Goal: Task Accomplishment & Management: Use online tool/utility

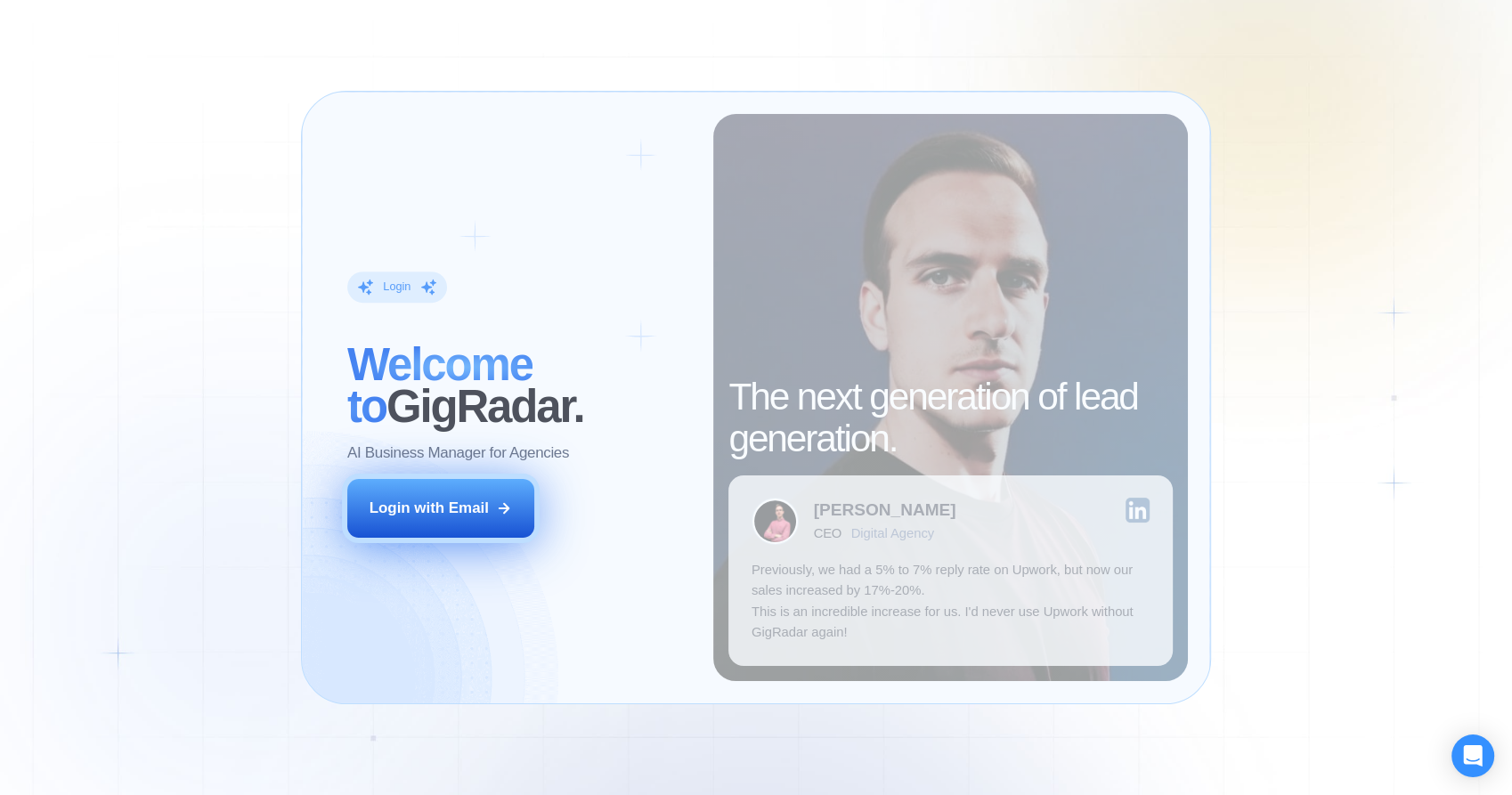
click at [469, 509] on div "Login with Email" at bounding box center [429, 508] width 120 height 20
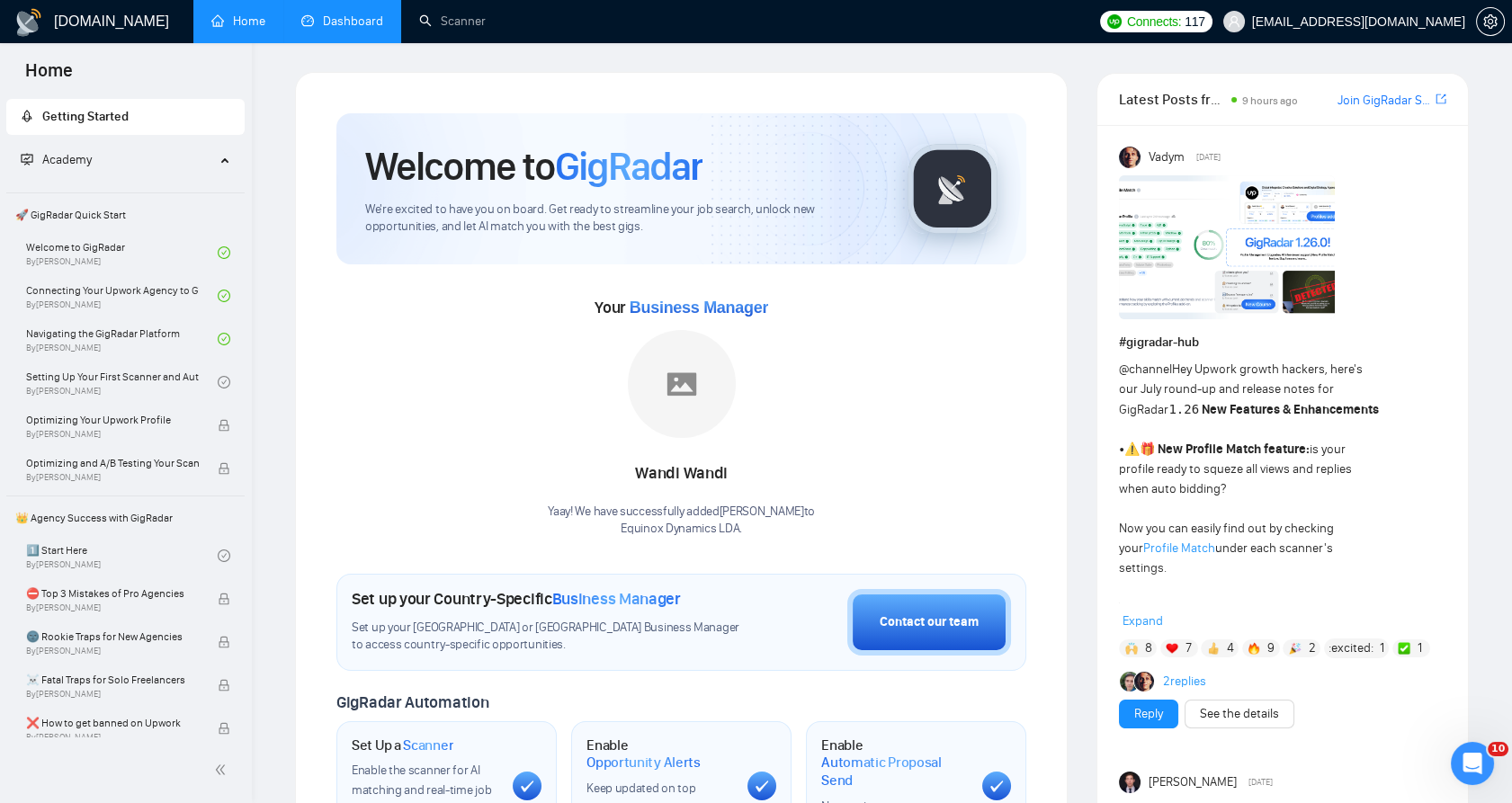
click at [334, 25] on link "Dashboard" at bounding box center [341, 21] width 82 height 15
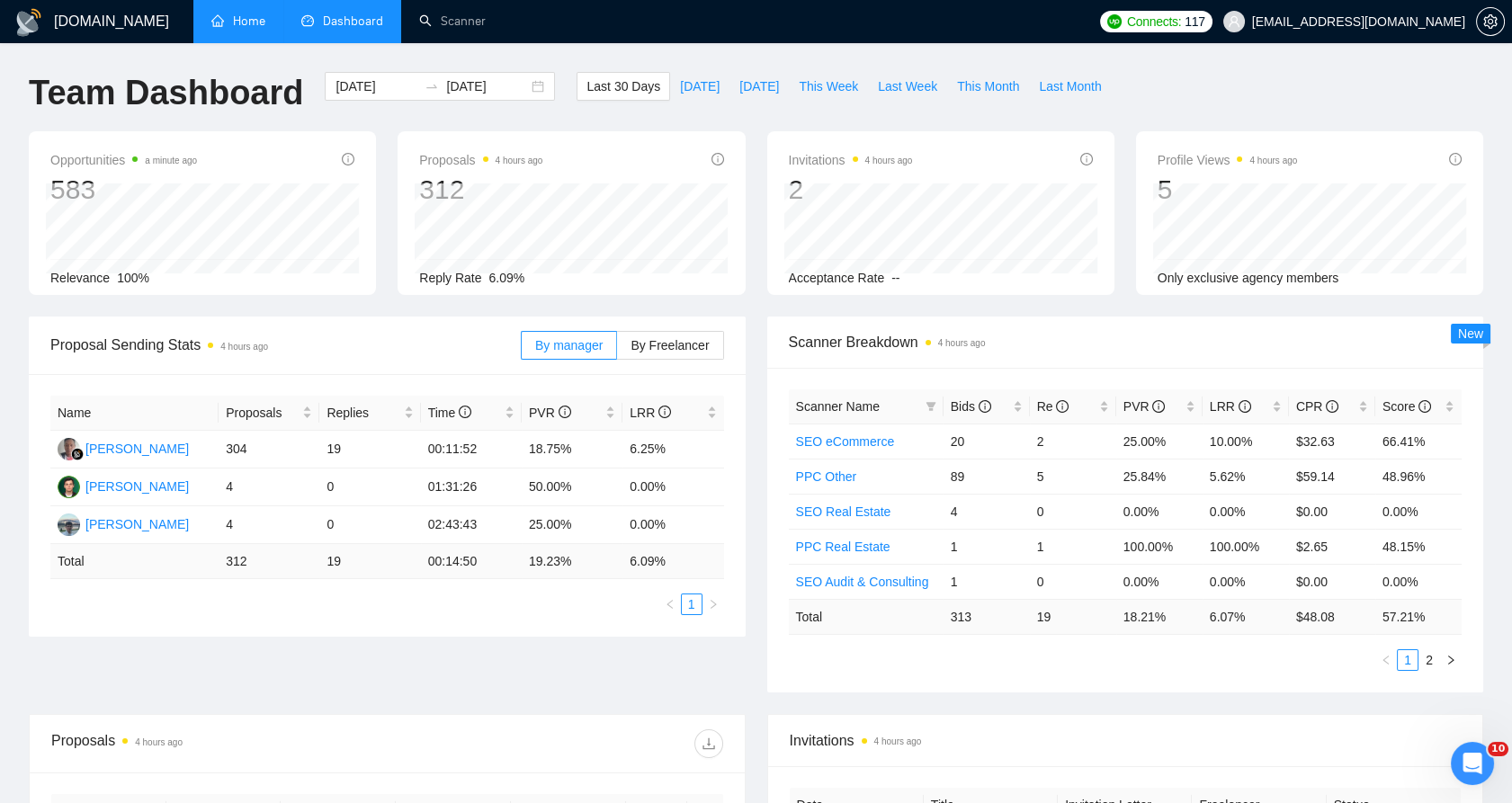
click at [216, 14] on link "Home" at bounding box center [238, 21] width 54 height 15
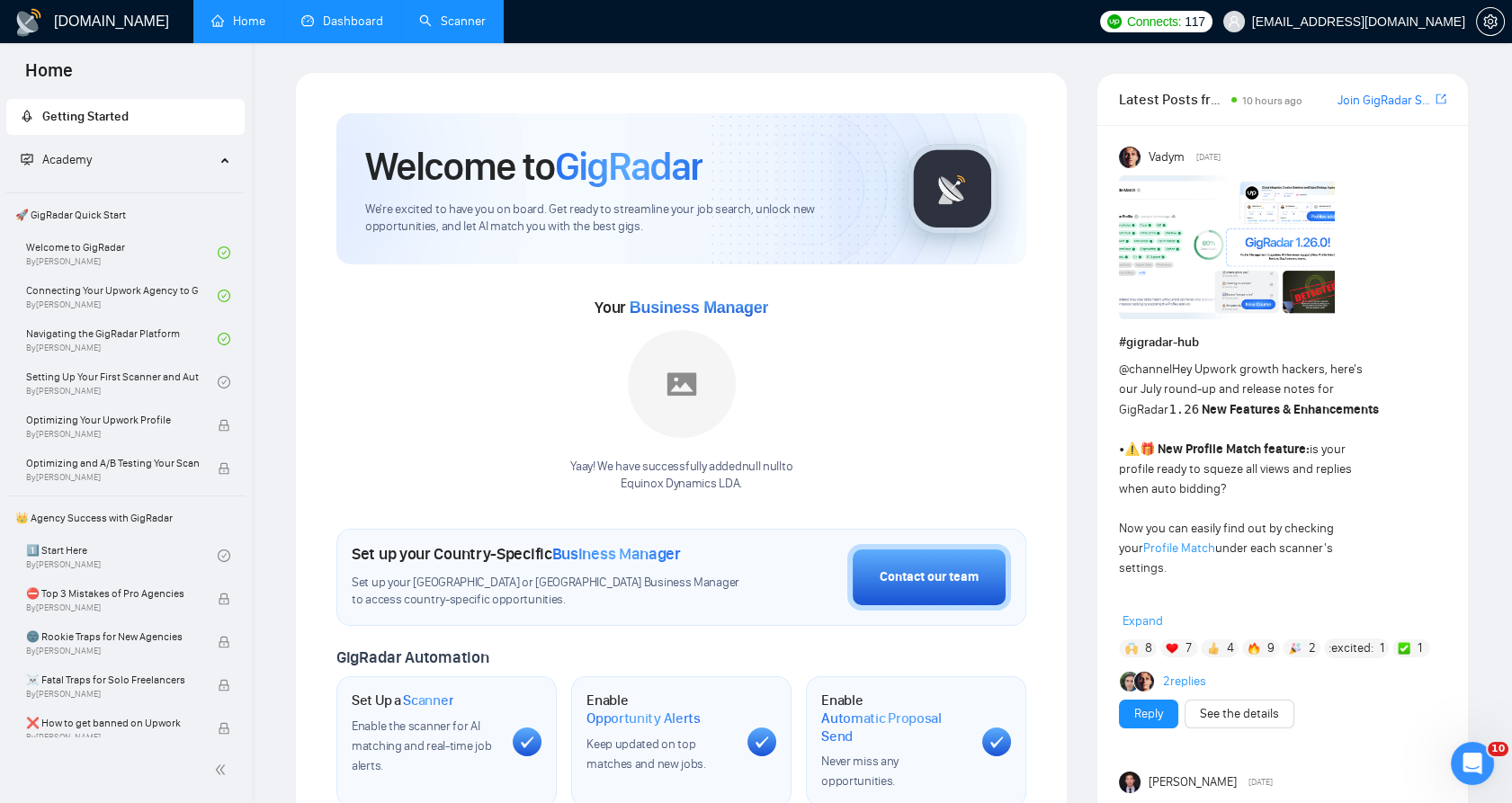
drag, startPoint x: 405, startPoint y: 58, endPoint x: 434, endPoint y: 37, distance: 35.8
click at [446, 28] on link "Scanner" at bounding box center [452, 21] width 67 height 15
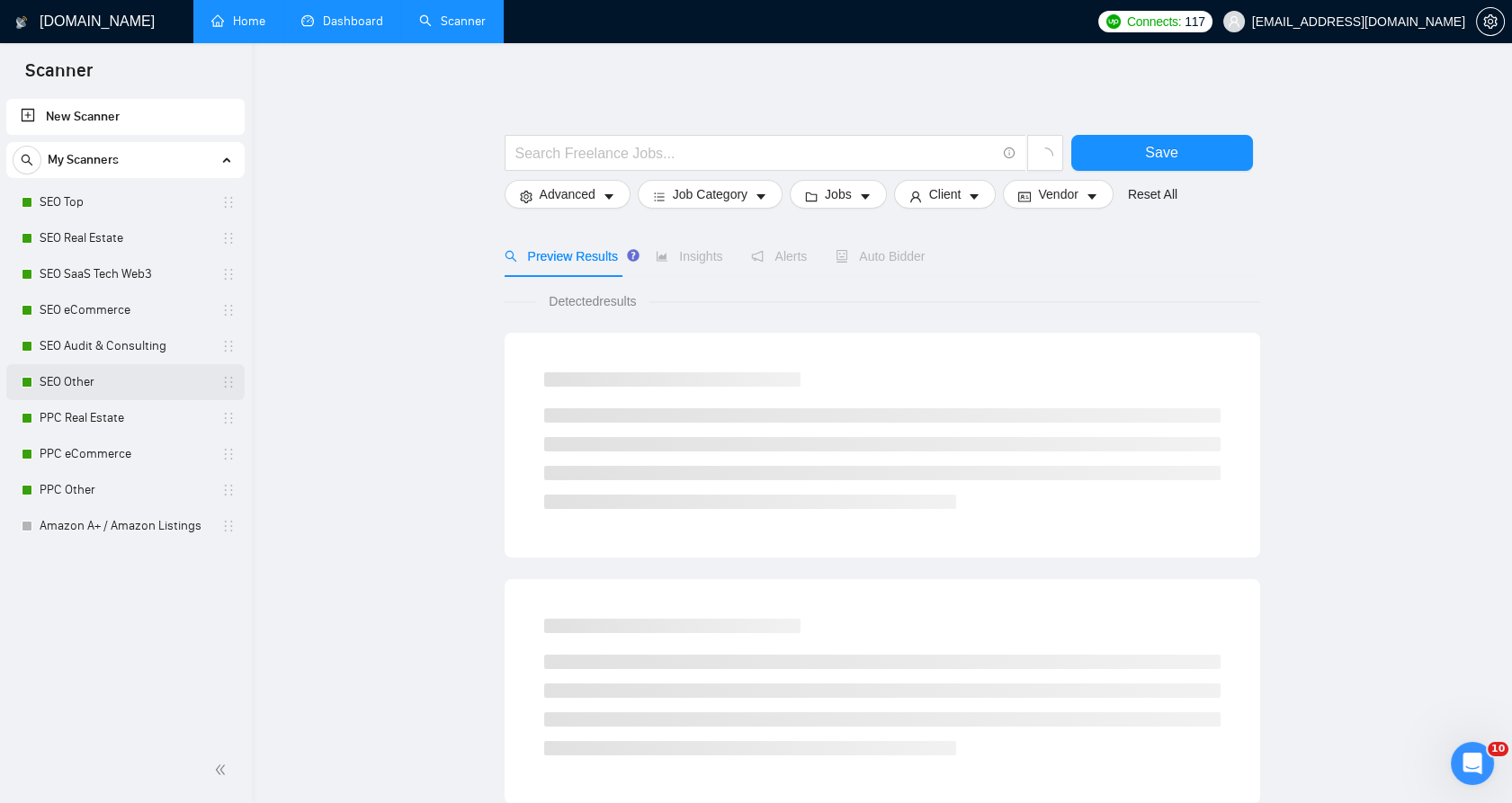
click at [108, 381] on link "SEO Other" at bounding box center [125, 382] width 171 height 36
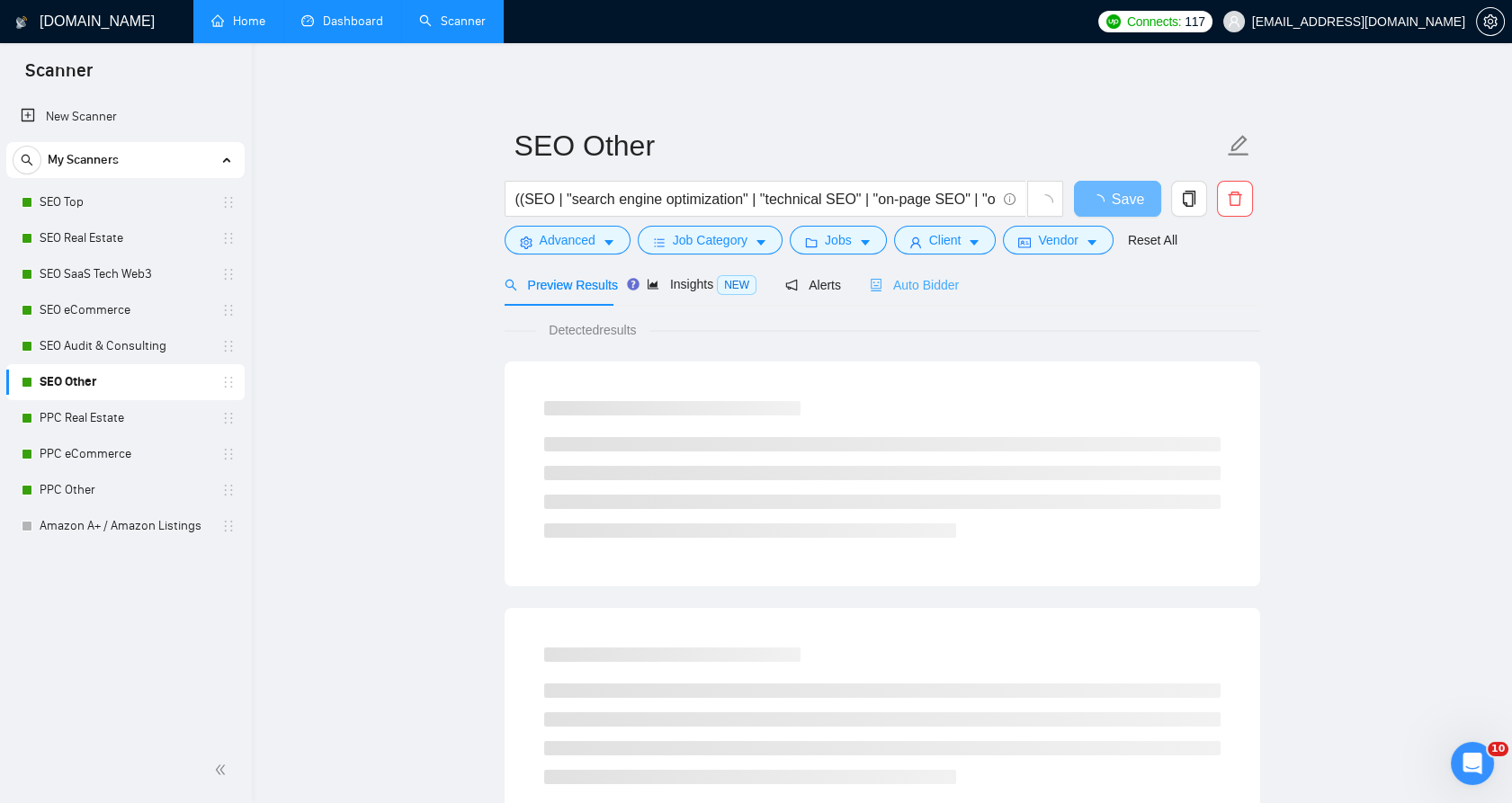
click at [887, 295] on div "Auto Bidder" at bounding box center [914, 284] width 89 height 43
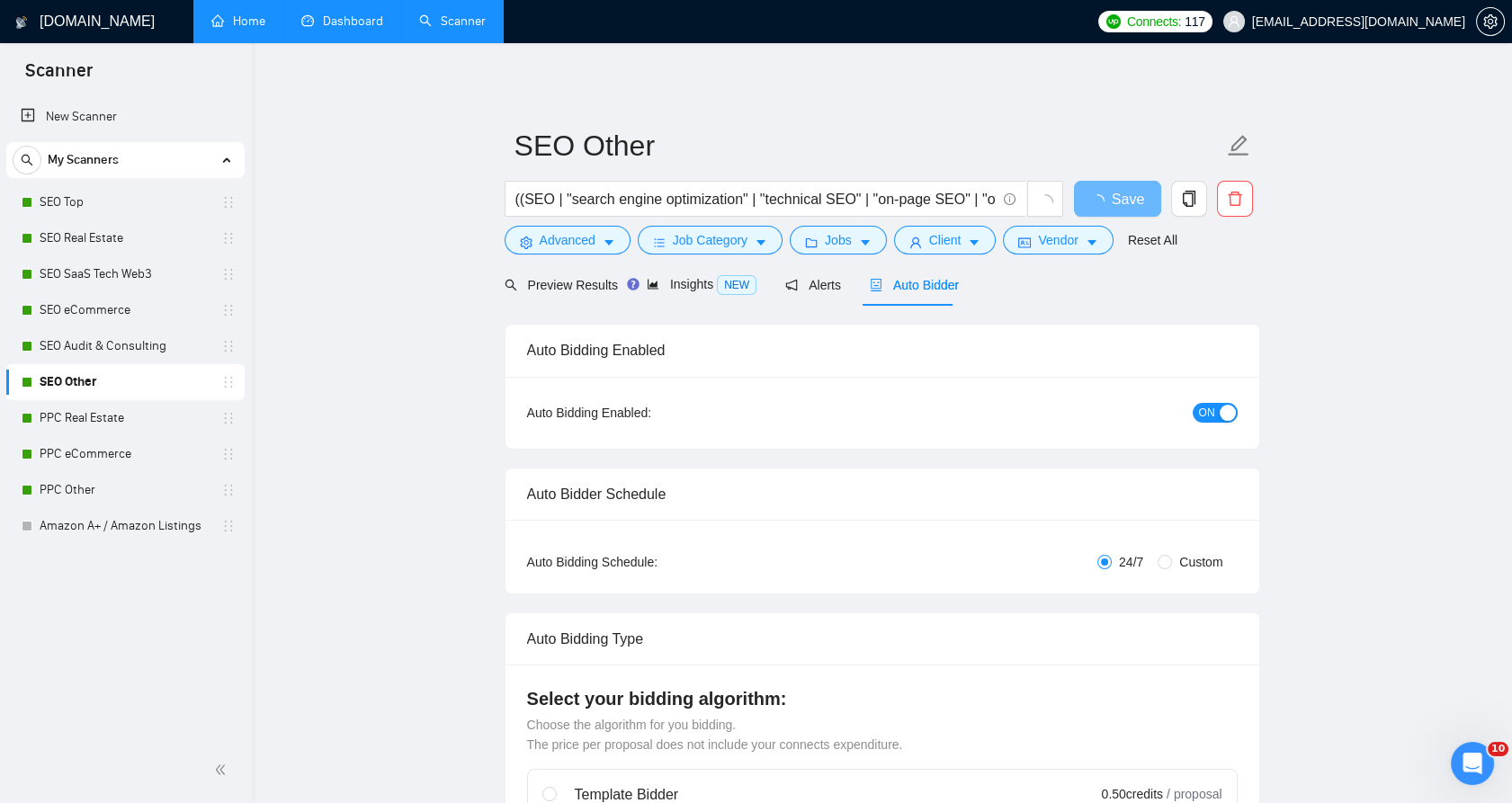
checkbox input "true"
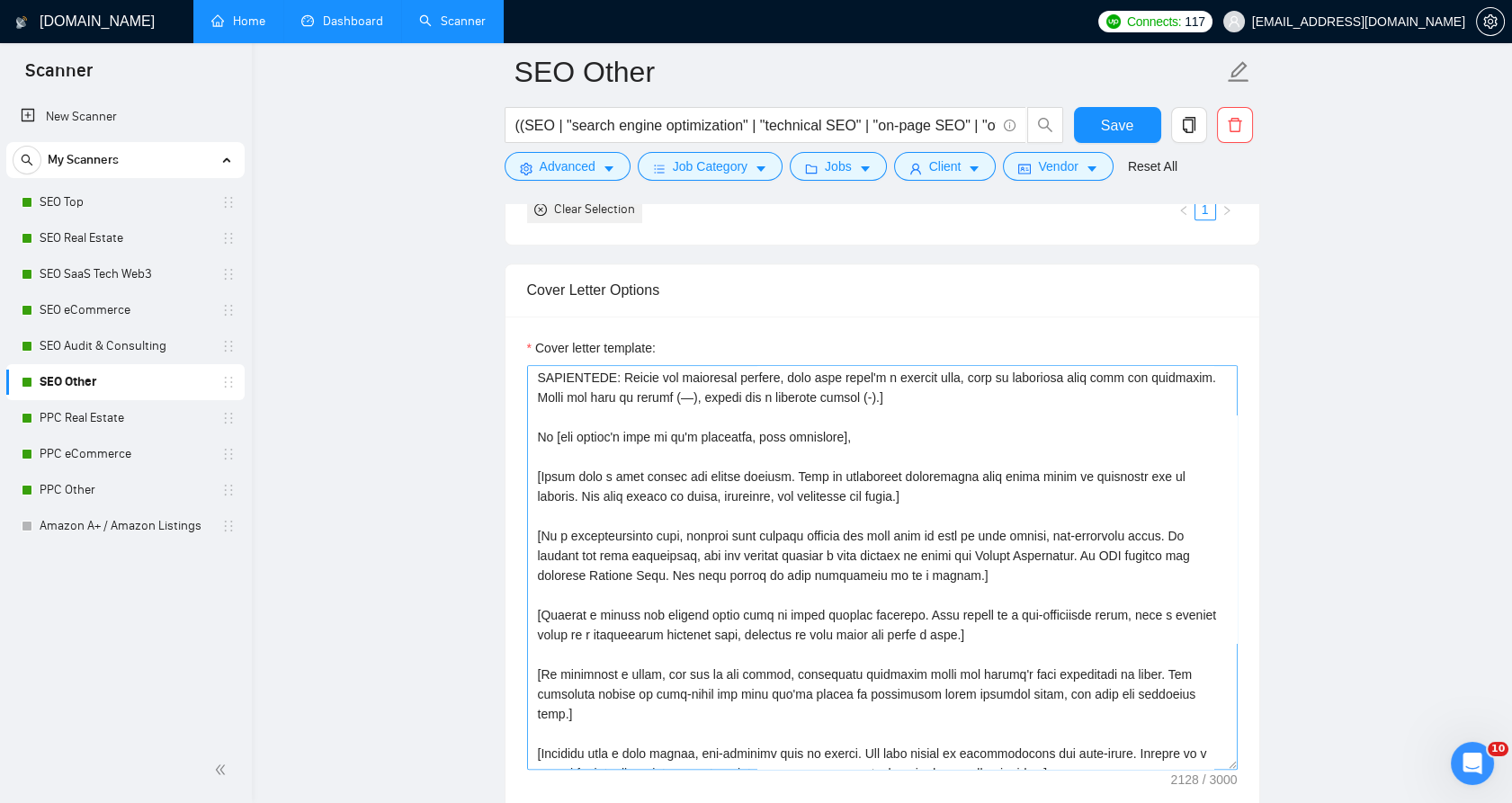
scroll to position [100, 0]
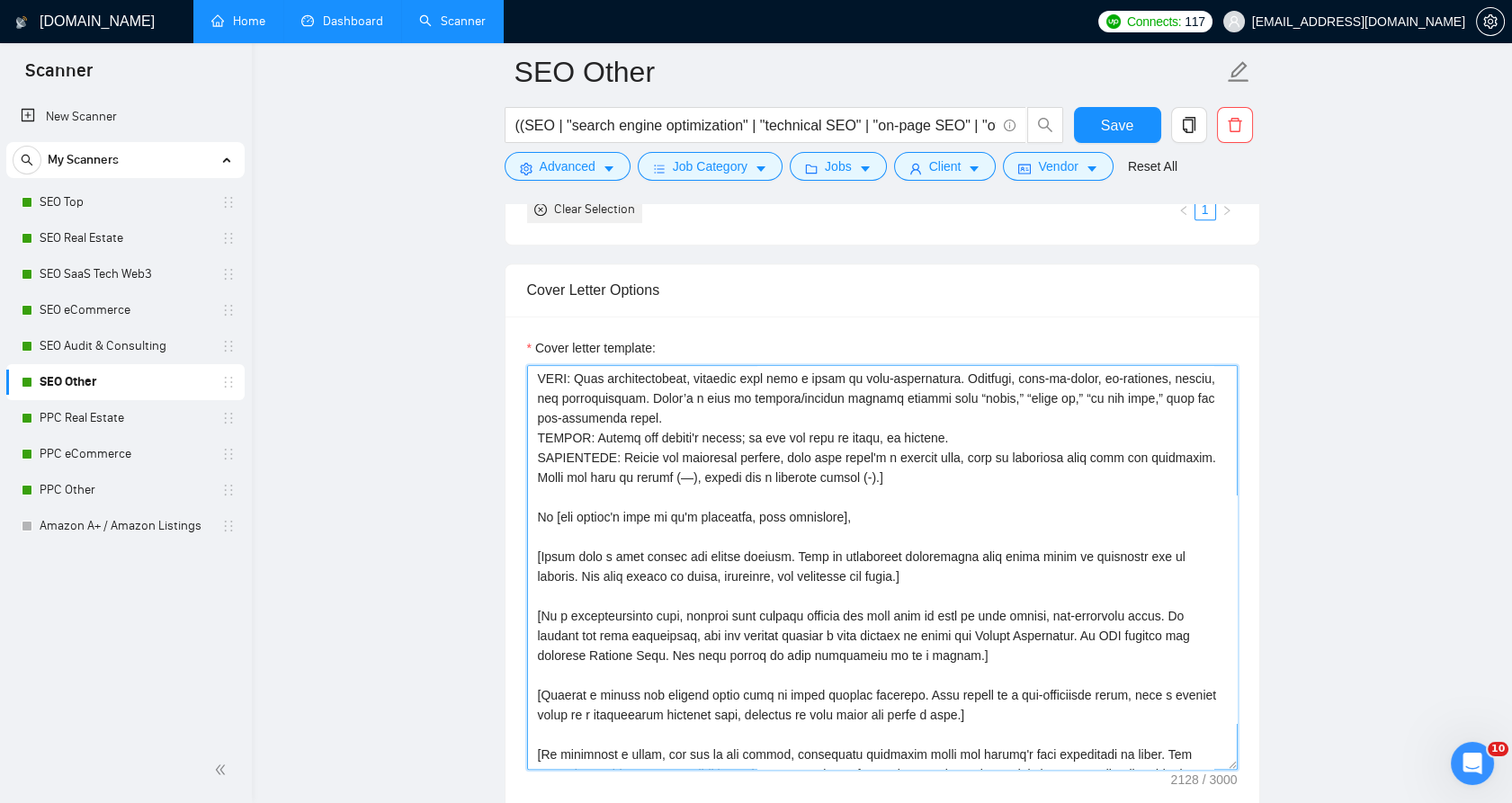
click at [779, 492] on textarea "Cover letter template:" at bounding box center [882, 567] width 710 height 404
click at [711, 522] on textarea "Cover letter template:" at bounding box center [882, 567] width 710 height 404
paste textarea "lorem] - ipsumd sitametco: adi elit sed doe temp + #inci. utlab etdolo magnaali…"
type textarea "[lorem] - ipsumd sitametco: adi elit sed doe temp + #inci. utlab etdolo magnaal…"
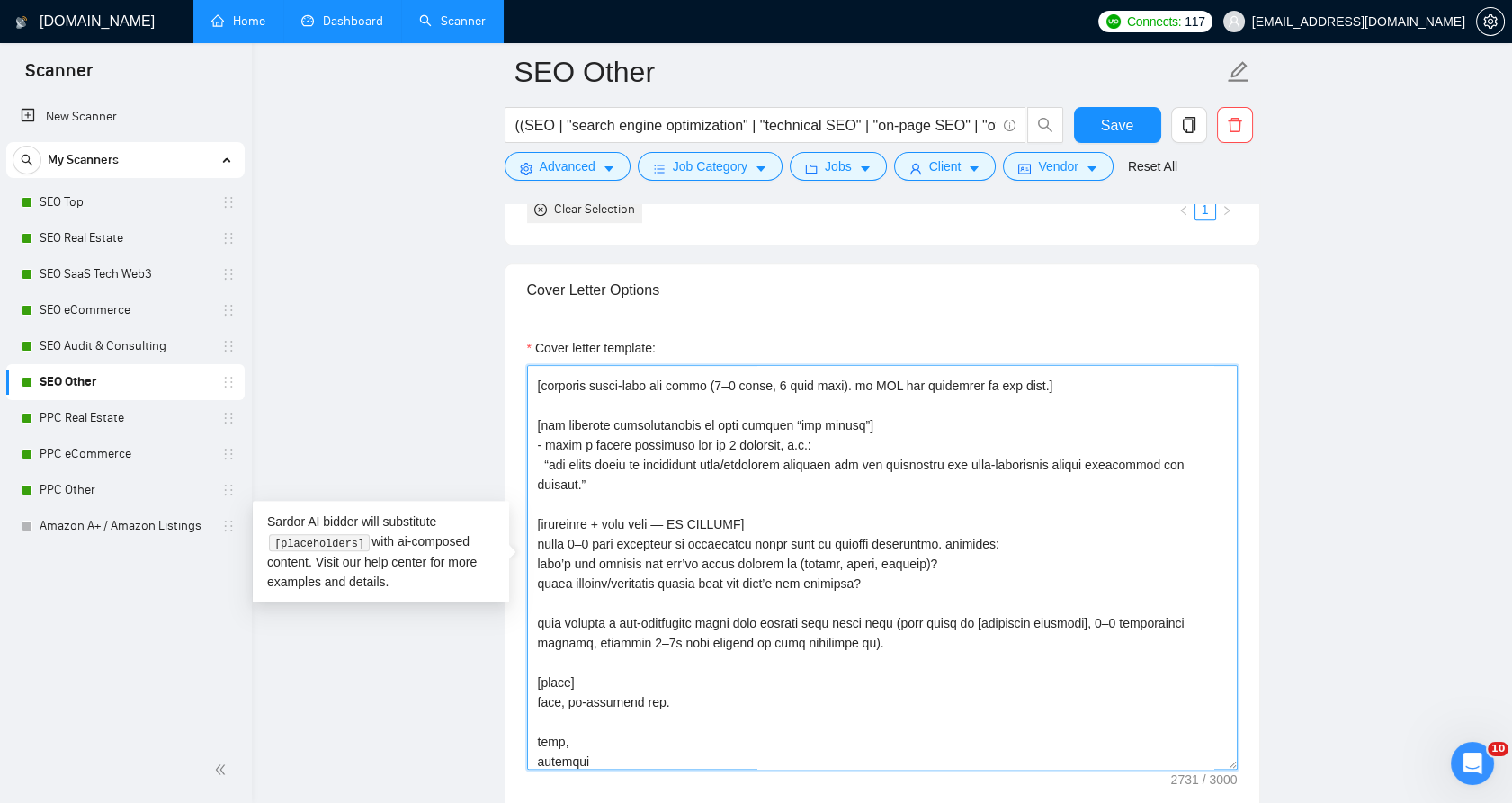
scroll to position [692, 0]
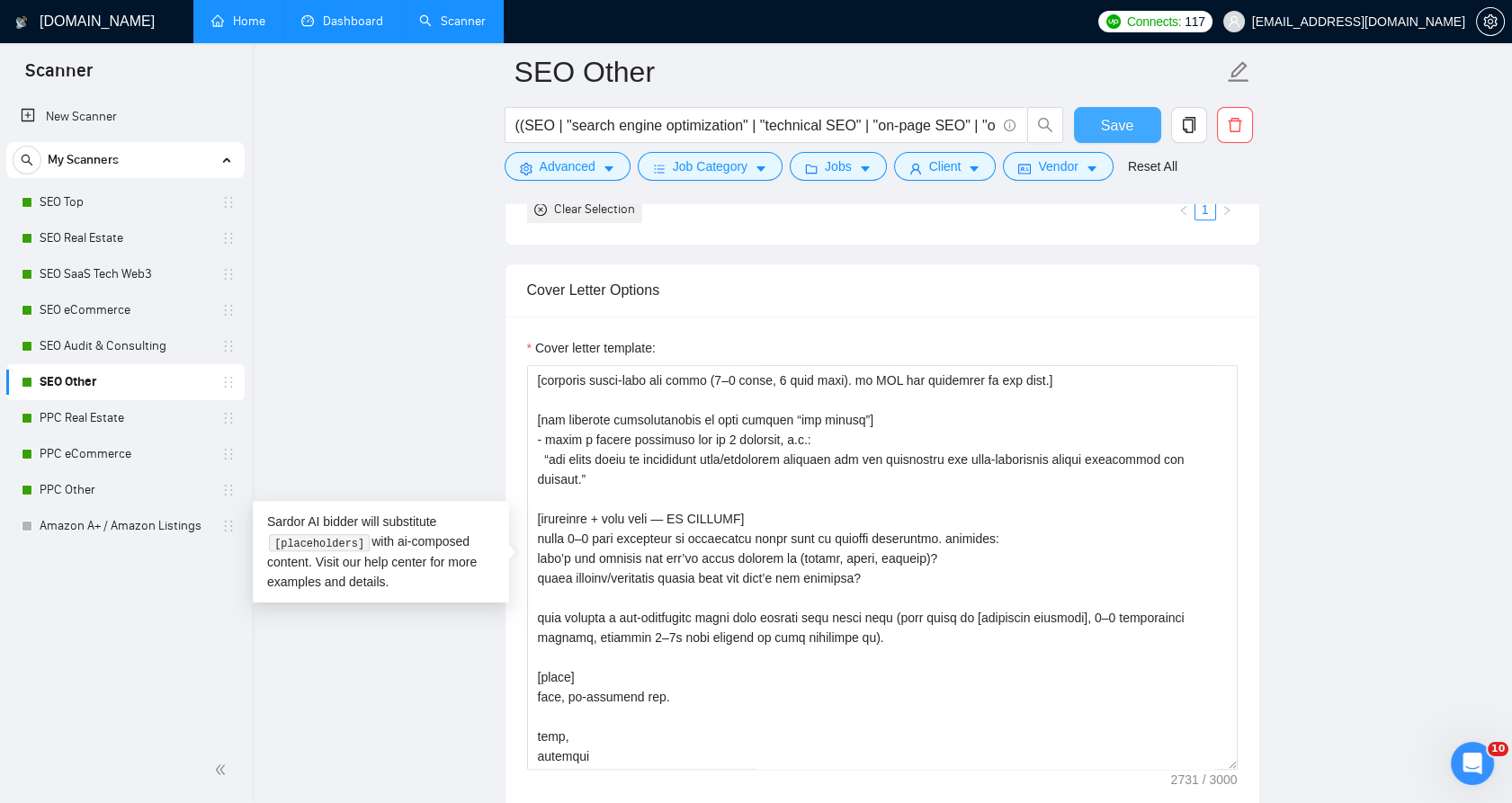
click at [1103, 120] on span "Save" at bounding box center [1116, 125] width 32 height 22
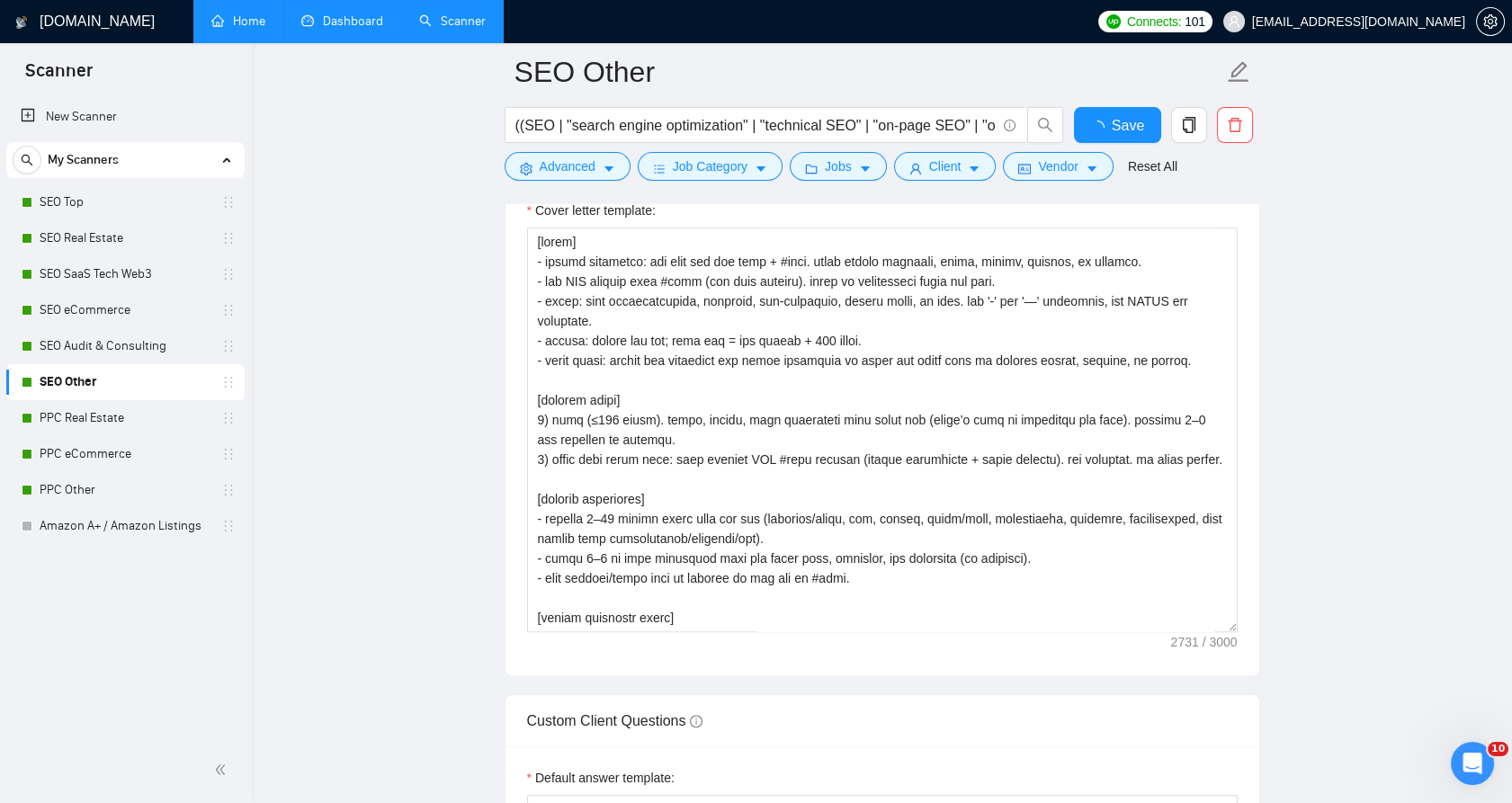
checkbox input "true"
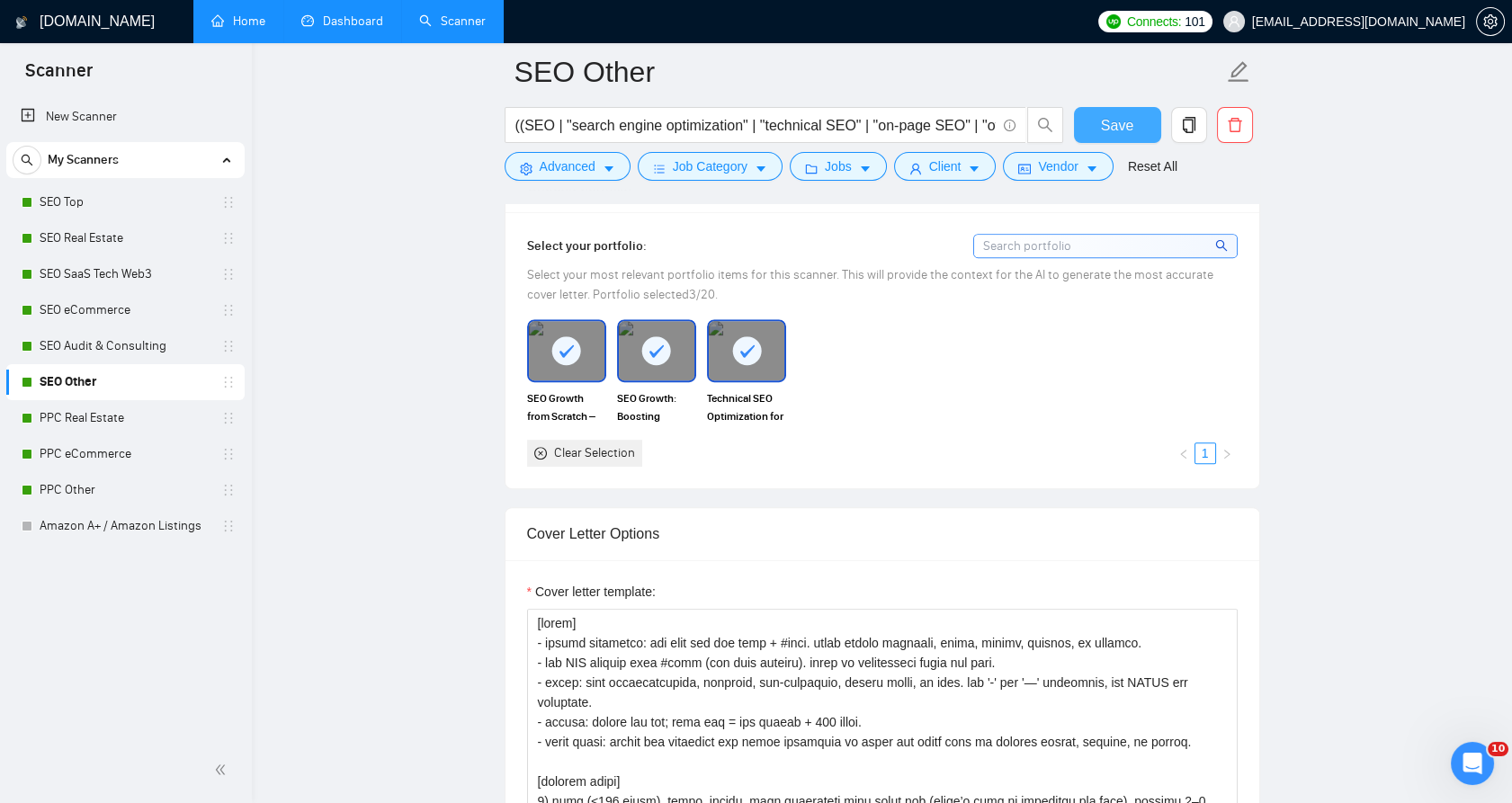
scroll to position [1298, 0]
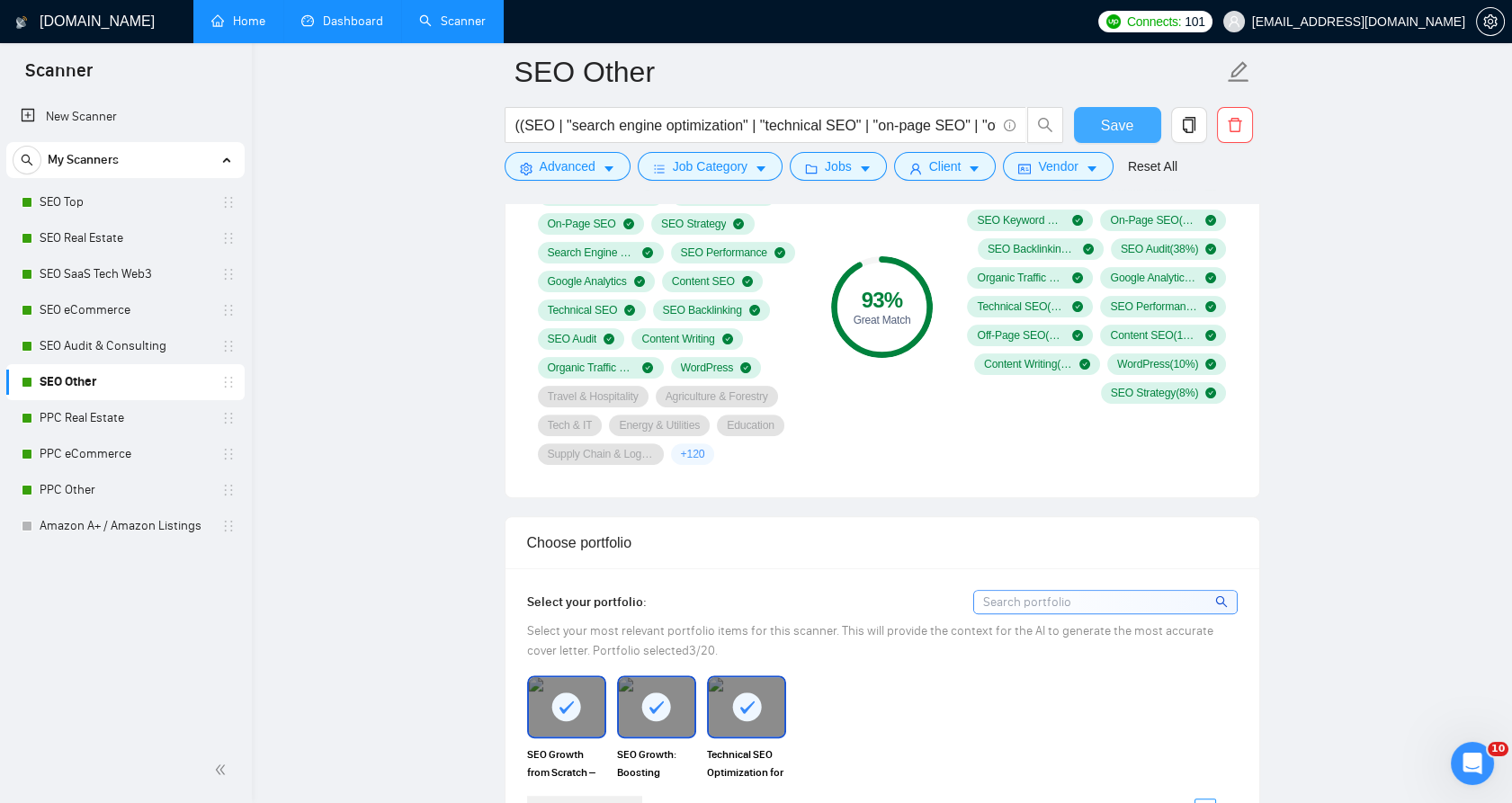
click at [1106, 133] on span "Save" at bounding box center [1116, 125] width 32 height 22
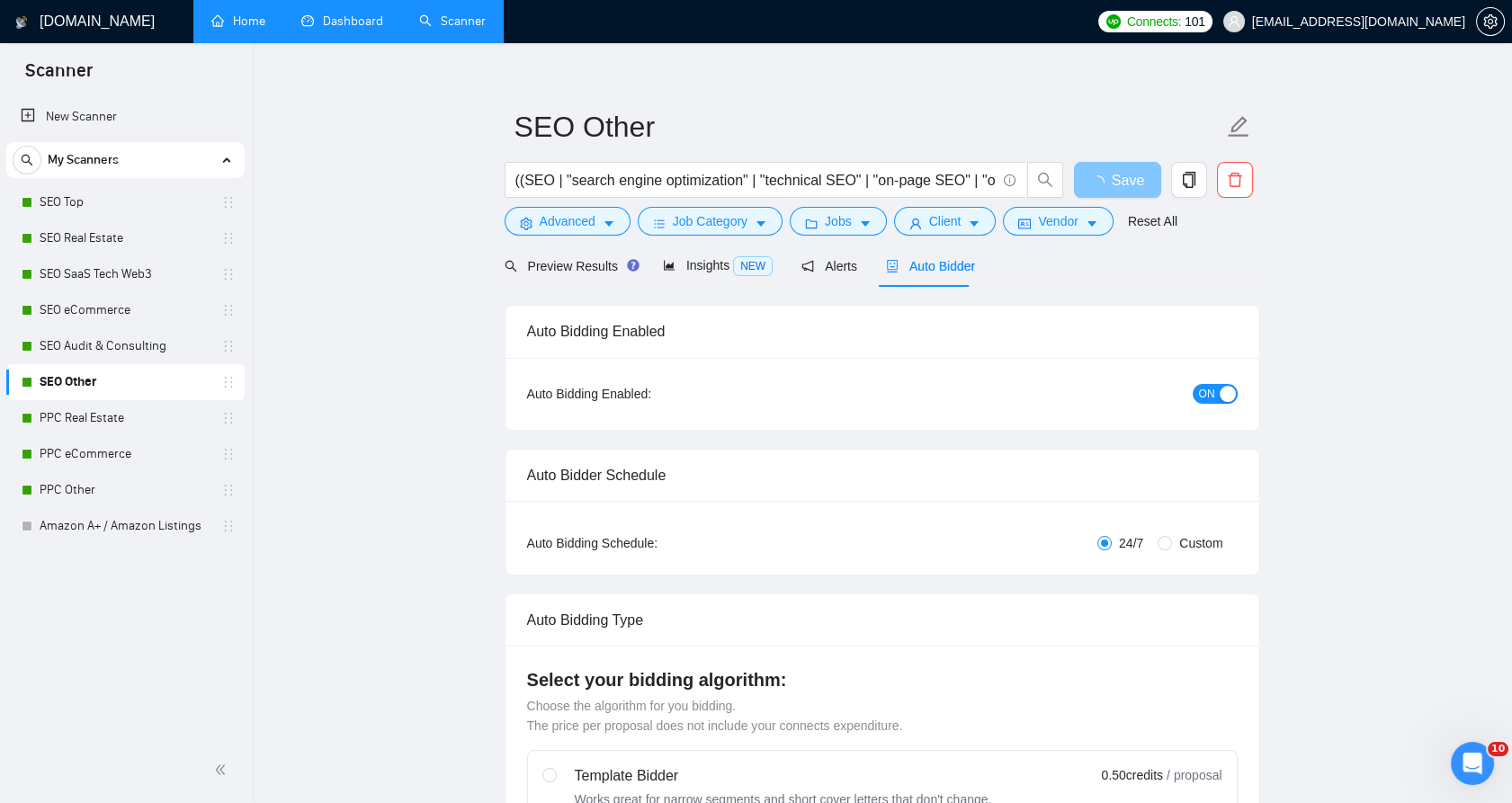
scroll to position [0, 0]
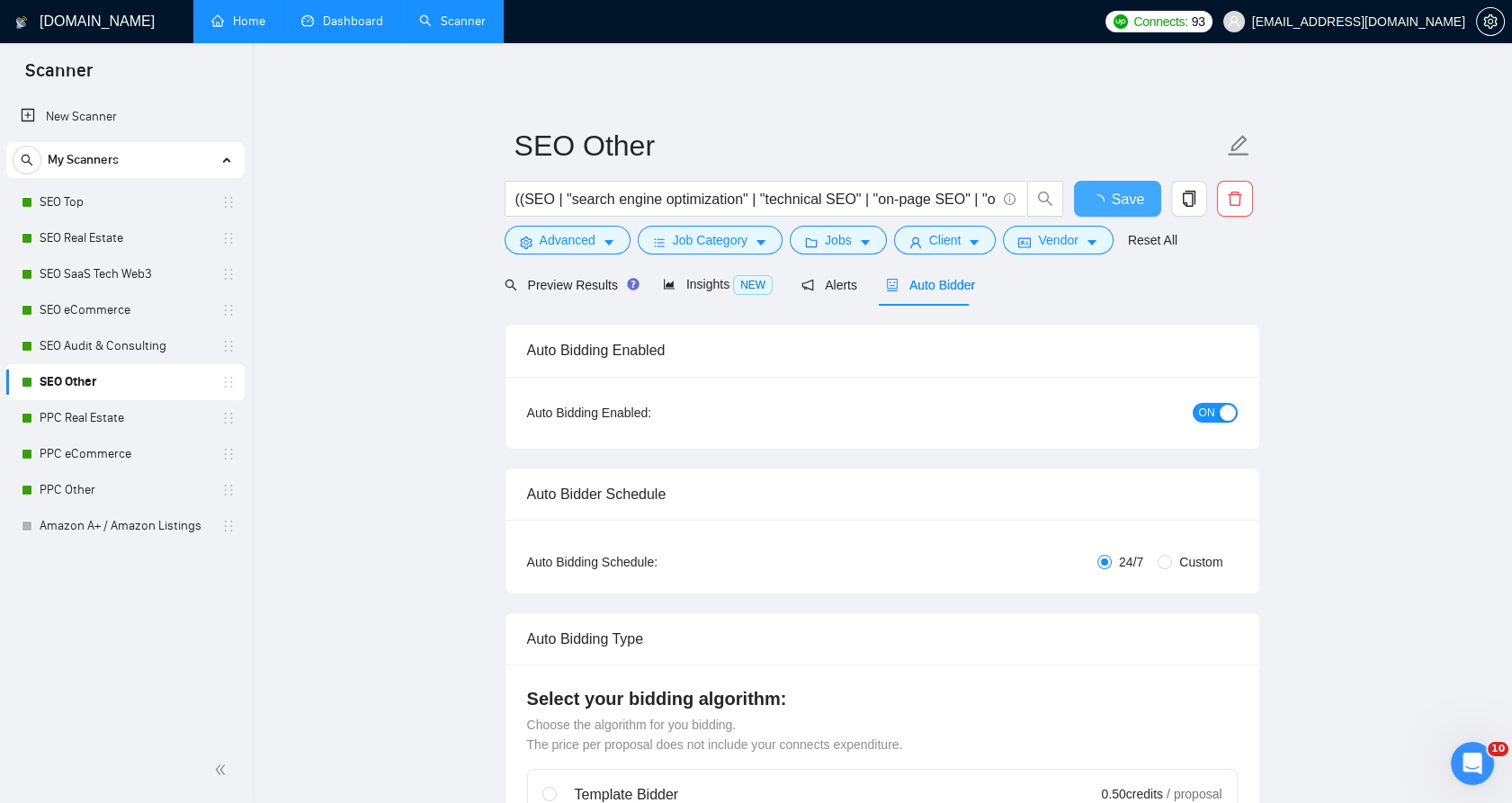
checkbox input "true"
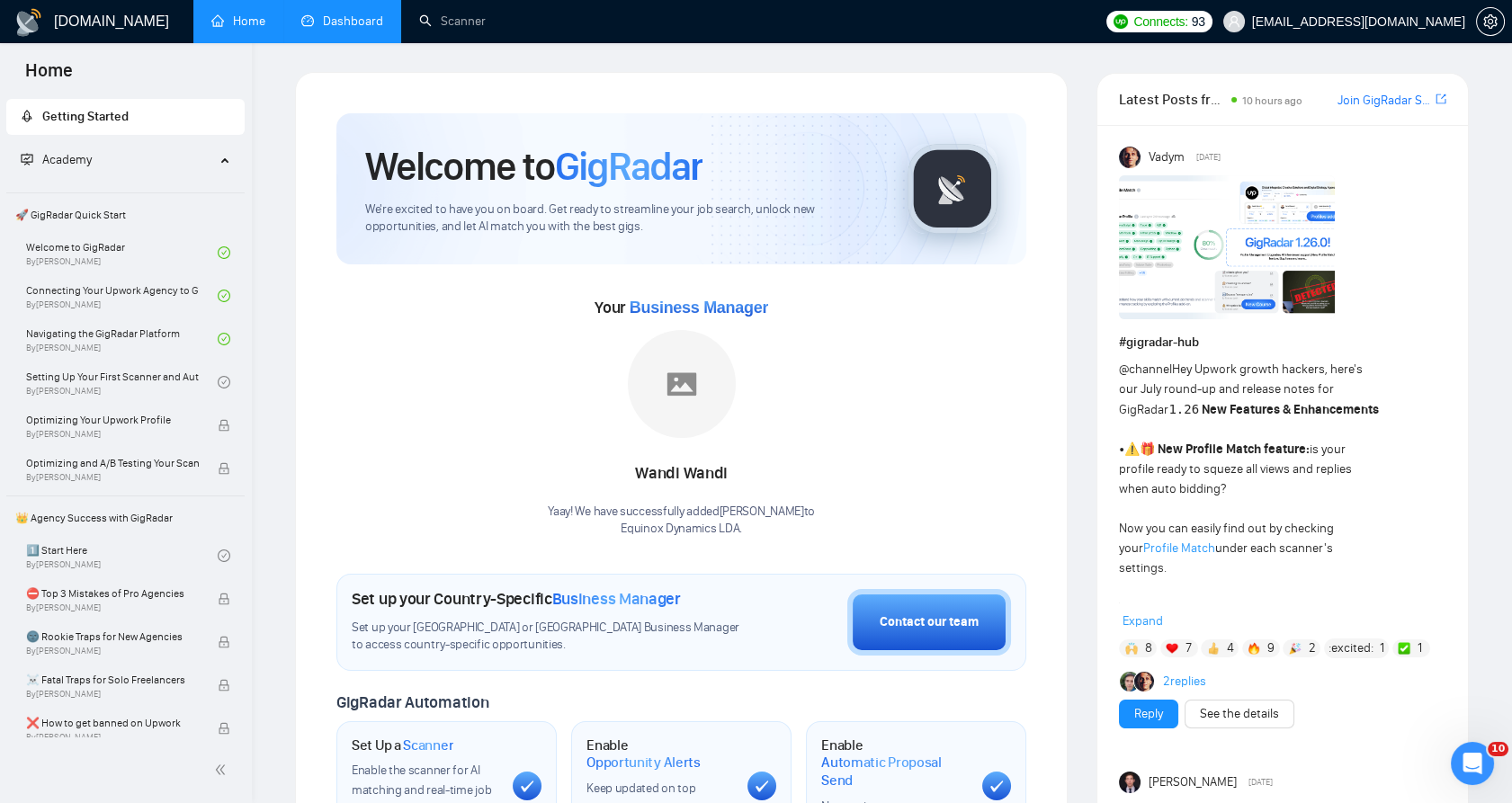
click at [383, 14] on link "Dashboard" at bounding box center [341, 21] width 82 height 15
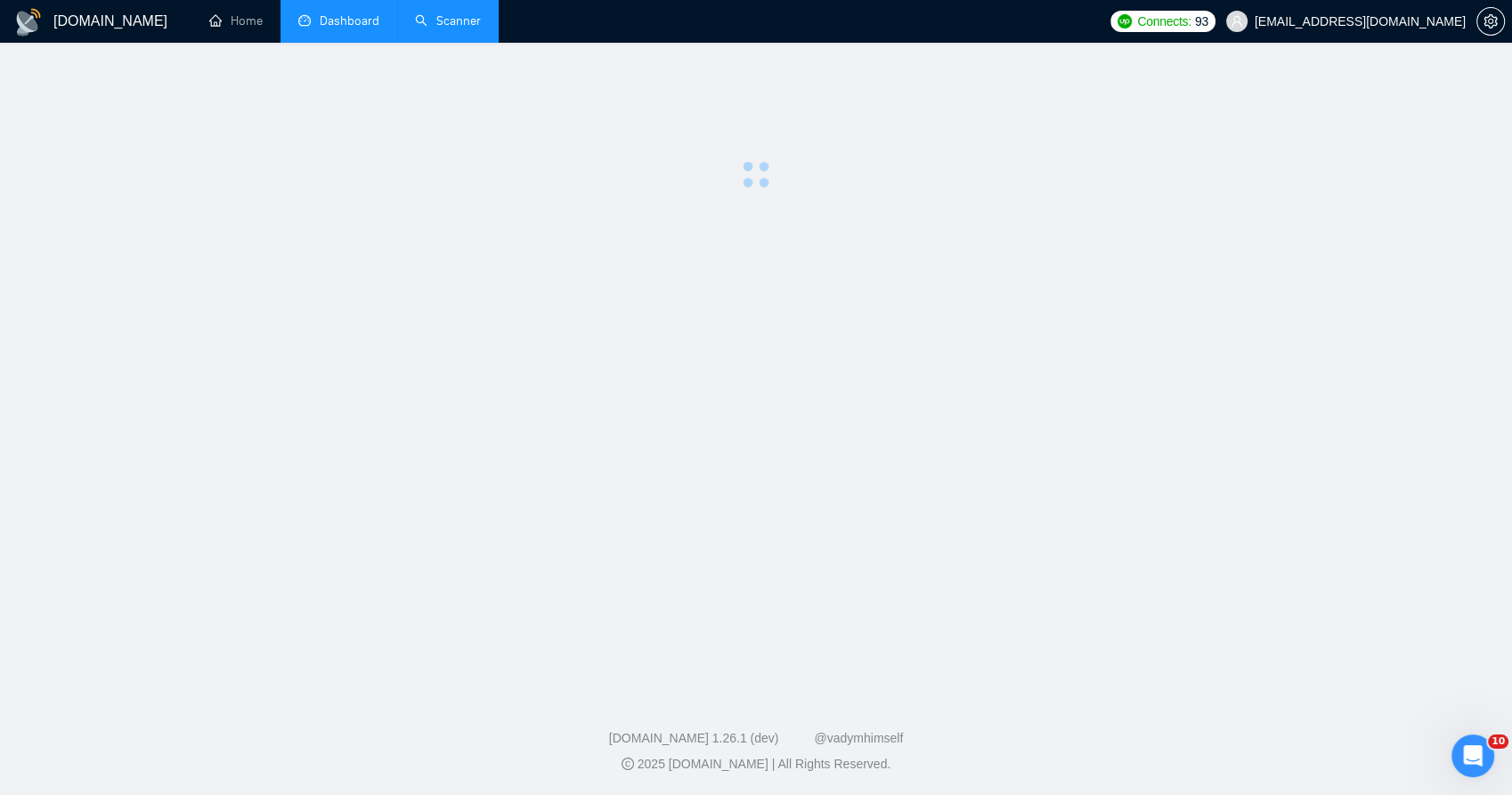
click at [422, 16] on link "Scanner" at bounding box center [447, 21] width 66 height 15
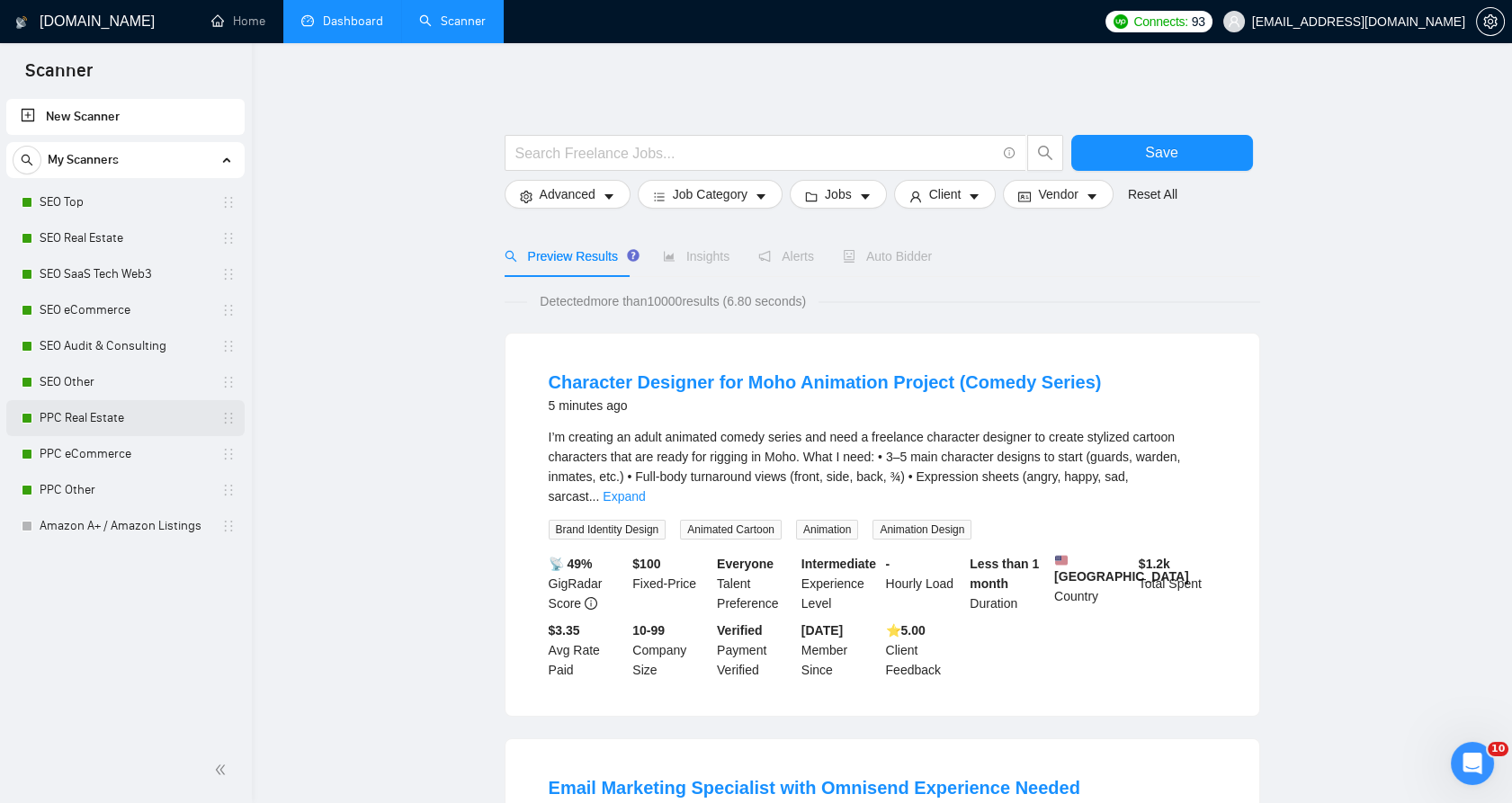
click at [144, 428] on link "PPC Real Estate" at bounding box center [125, 418] width 171 height 36
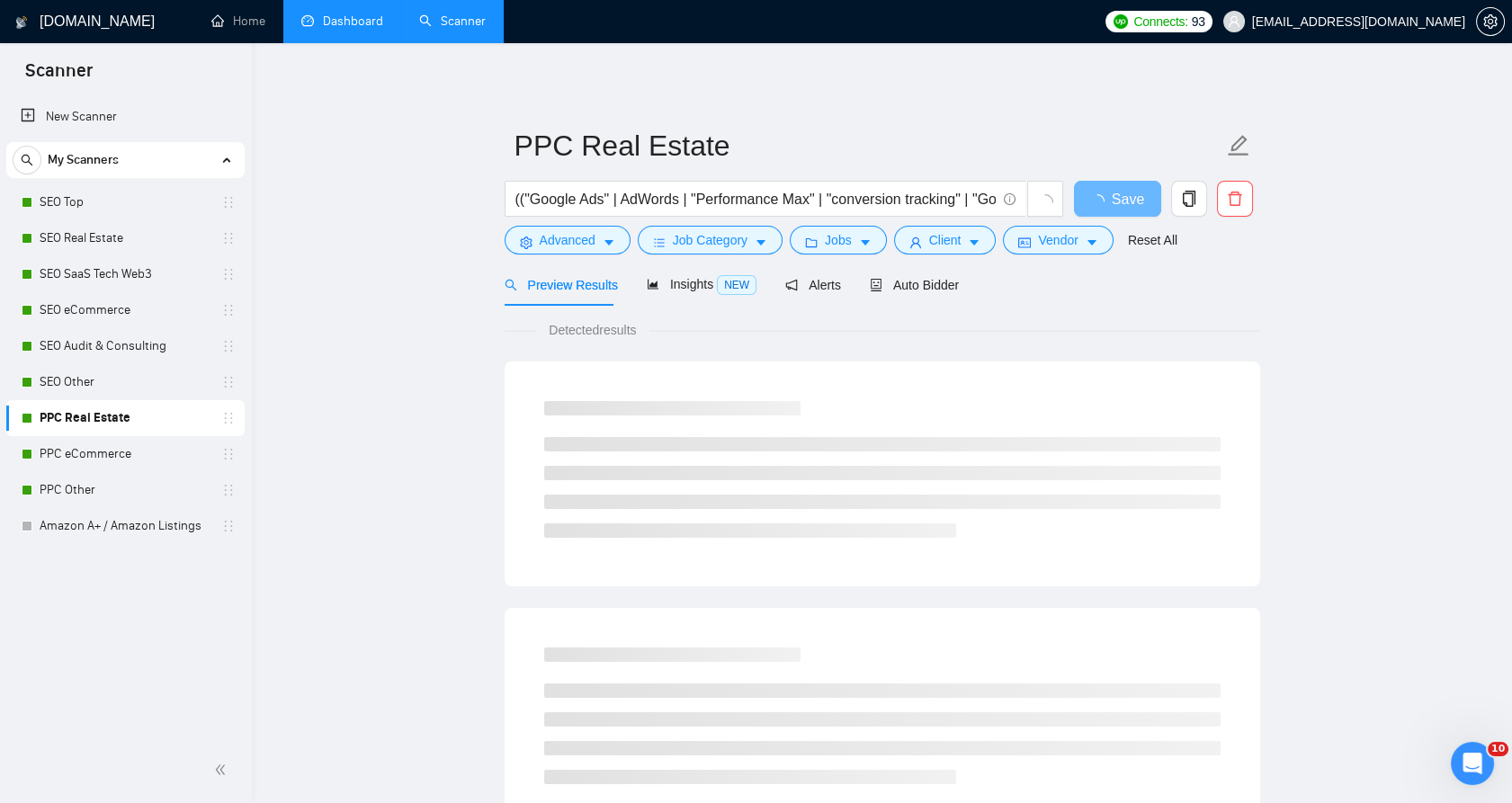
click at [957, 283] on div "Preview Results Insights NEW Alerts Auto Bidder" at bounding box center [882, 284] width 756 height 43
click at [938, 282] on span "Auto Bidder" at bounding box center [914, 284] width 89 height 15
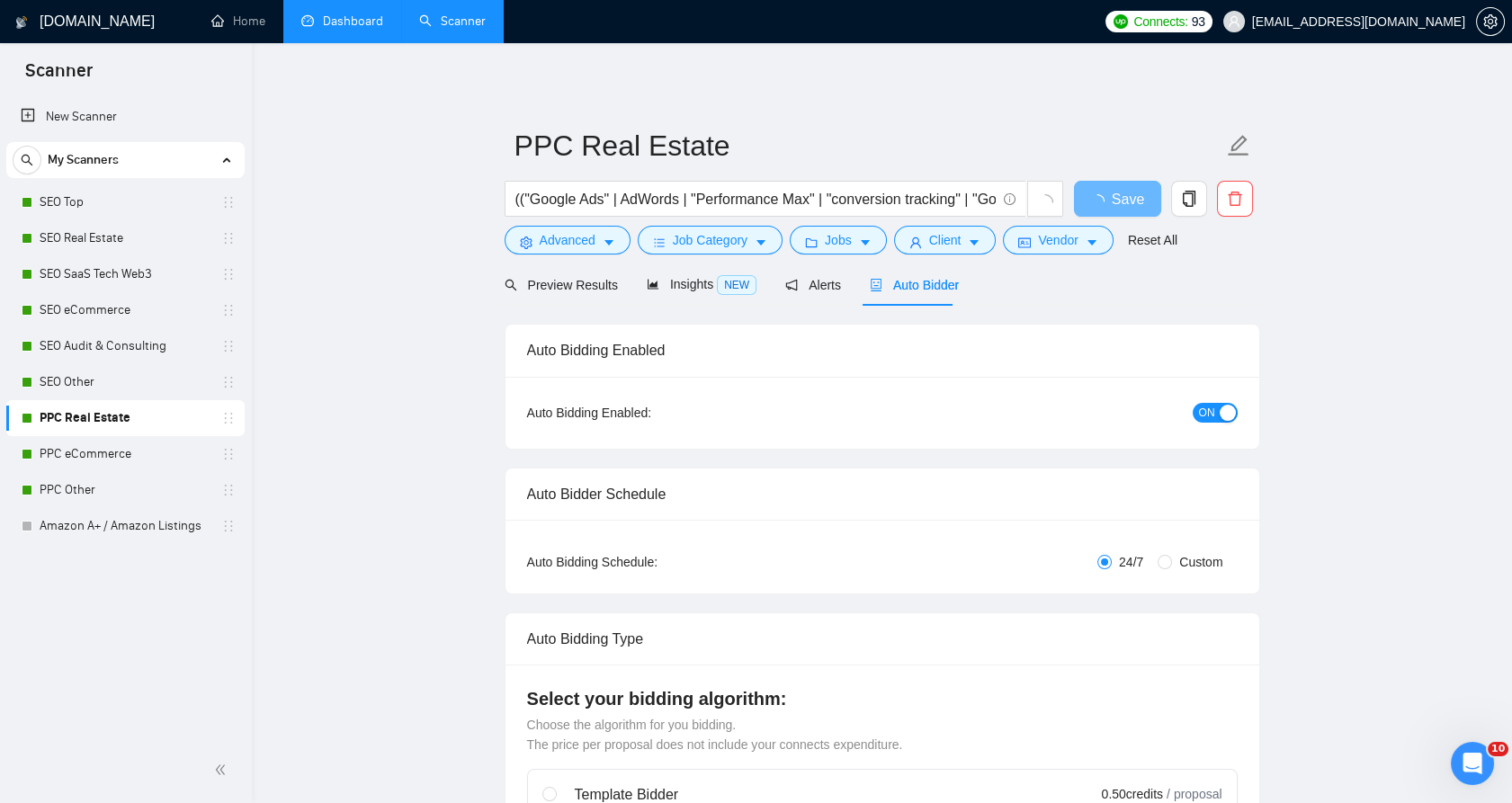
checkbox input "true"
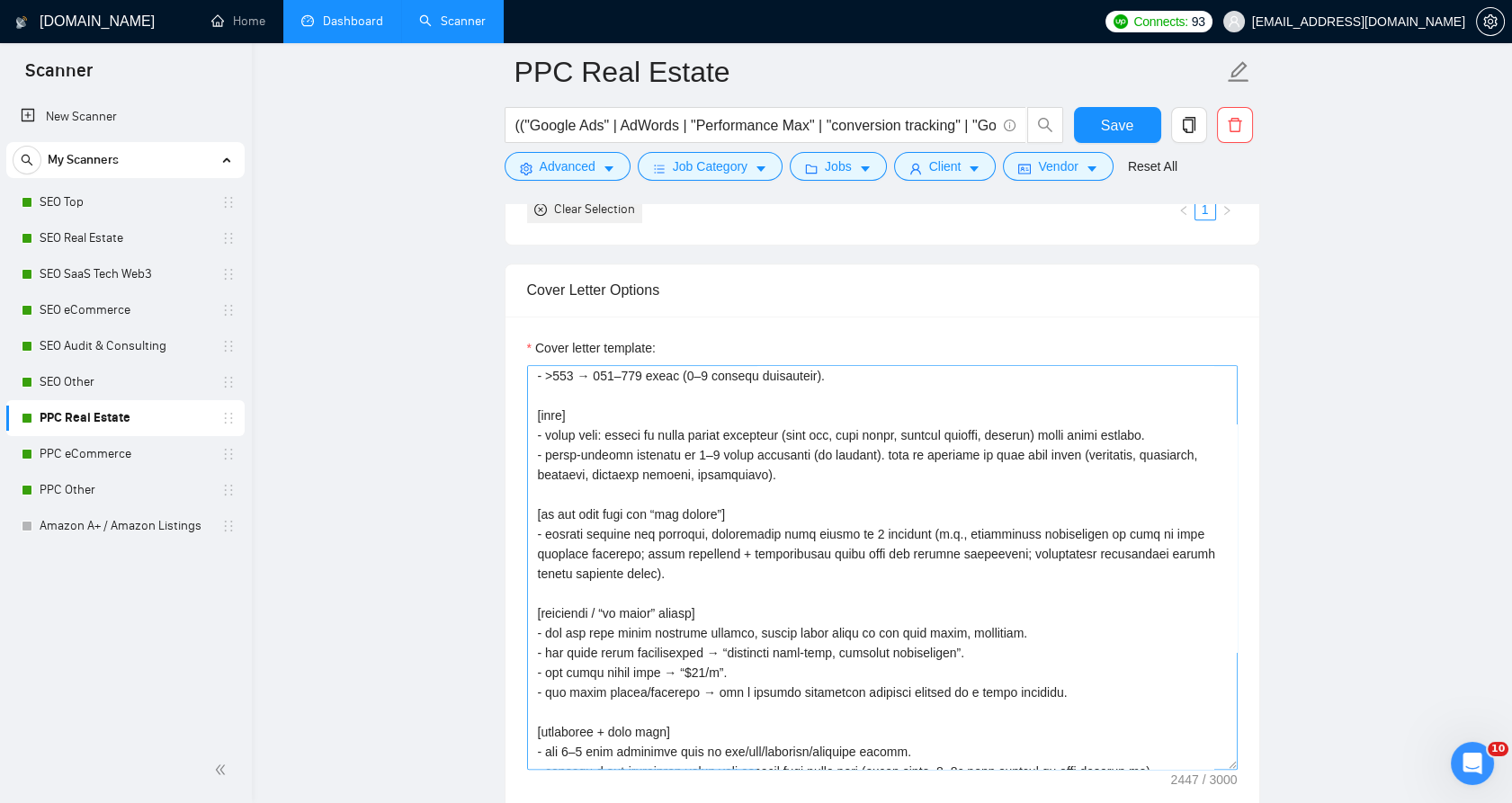
scroll to position [533, 0]
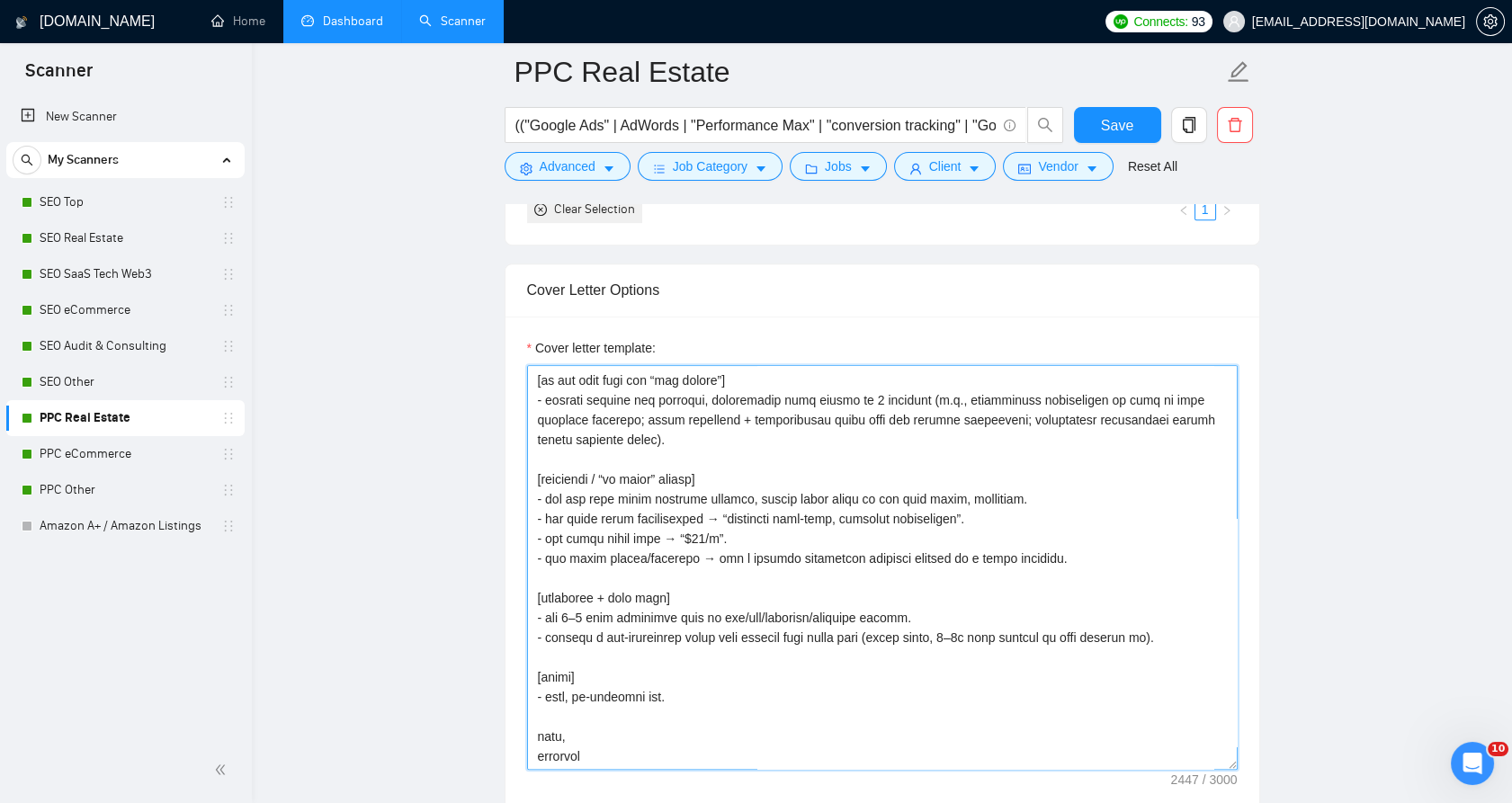
click at [688, 536] on textarea "Cover letter template:" at bounding box center [882, 567] width 710 height 404
click at [689, 537] on textarea "Cover letter template:" at bounding box center [882, 567] width 710 height 404
click at [696, 533] on textarea "Cover letter template:" at bounding box center [882, 567] width 710 height 404
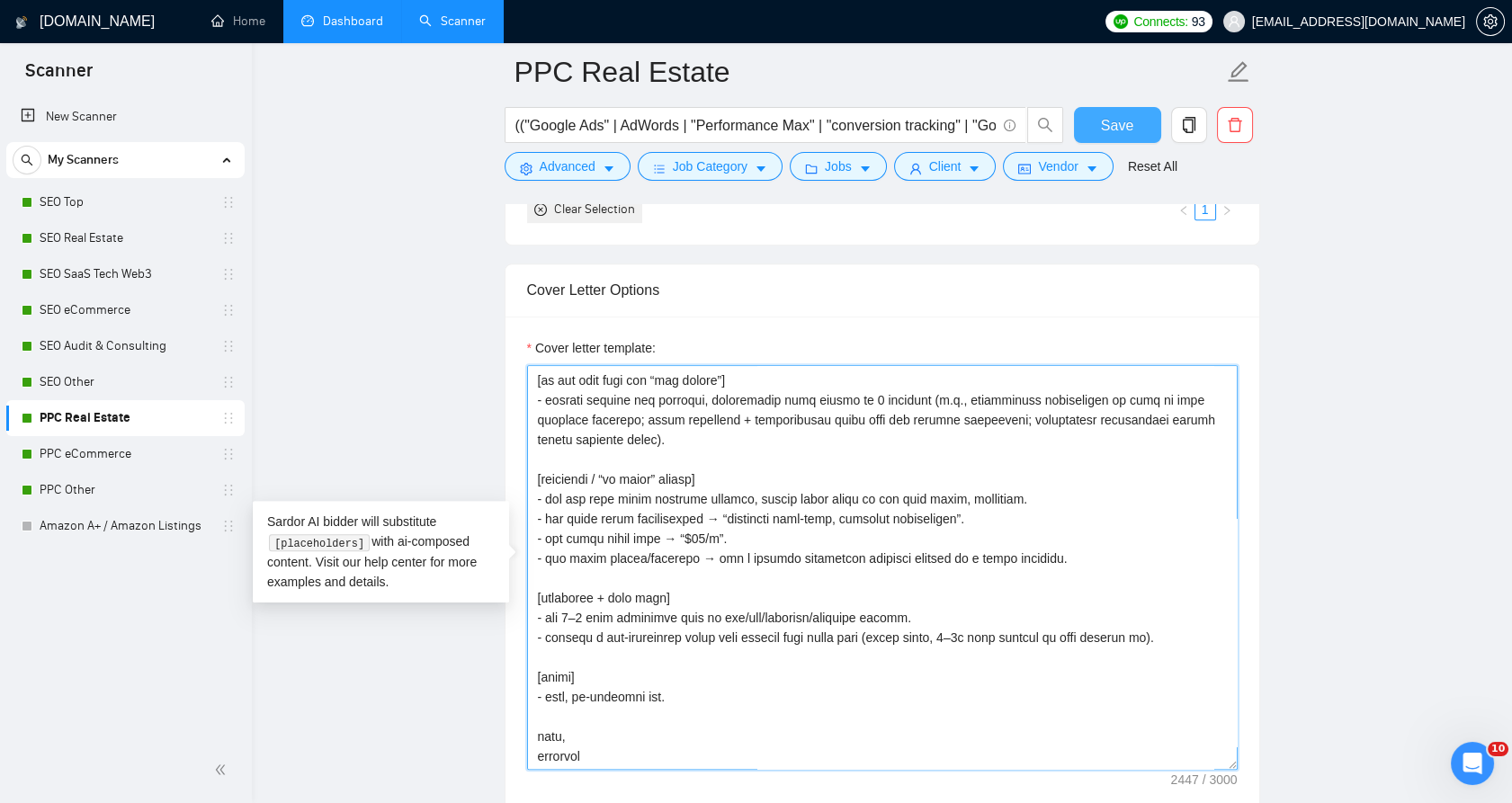
type textarea "[rules] - strict grounding: use only the job post + #refs. never invent project…"
click at [1130, 112] on button "Save" at bounding box center [1117, 125] width 87 height 36
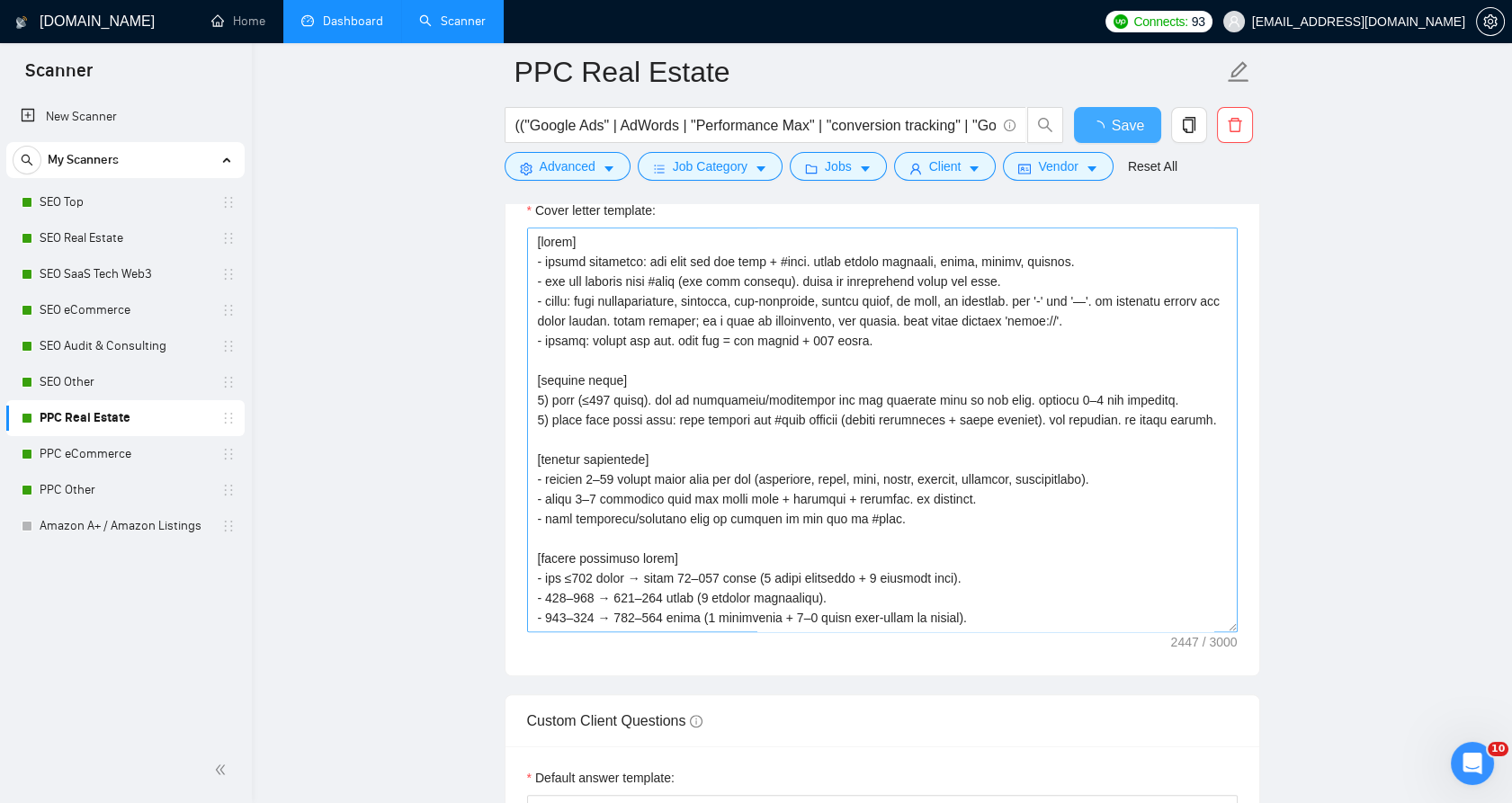
checkbox input "true"
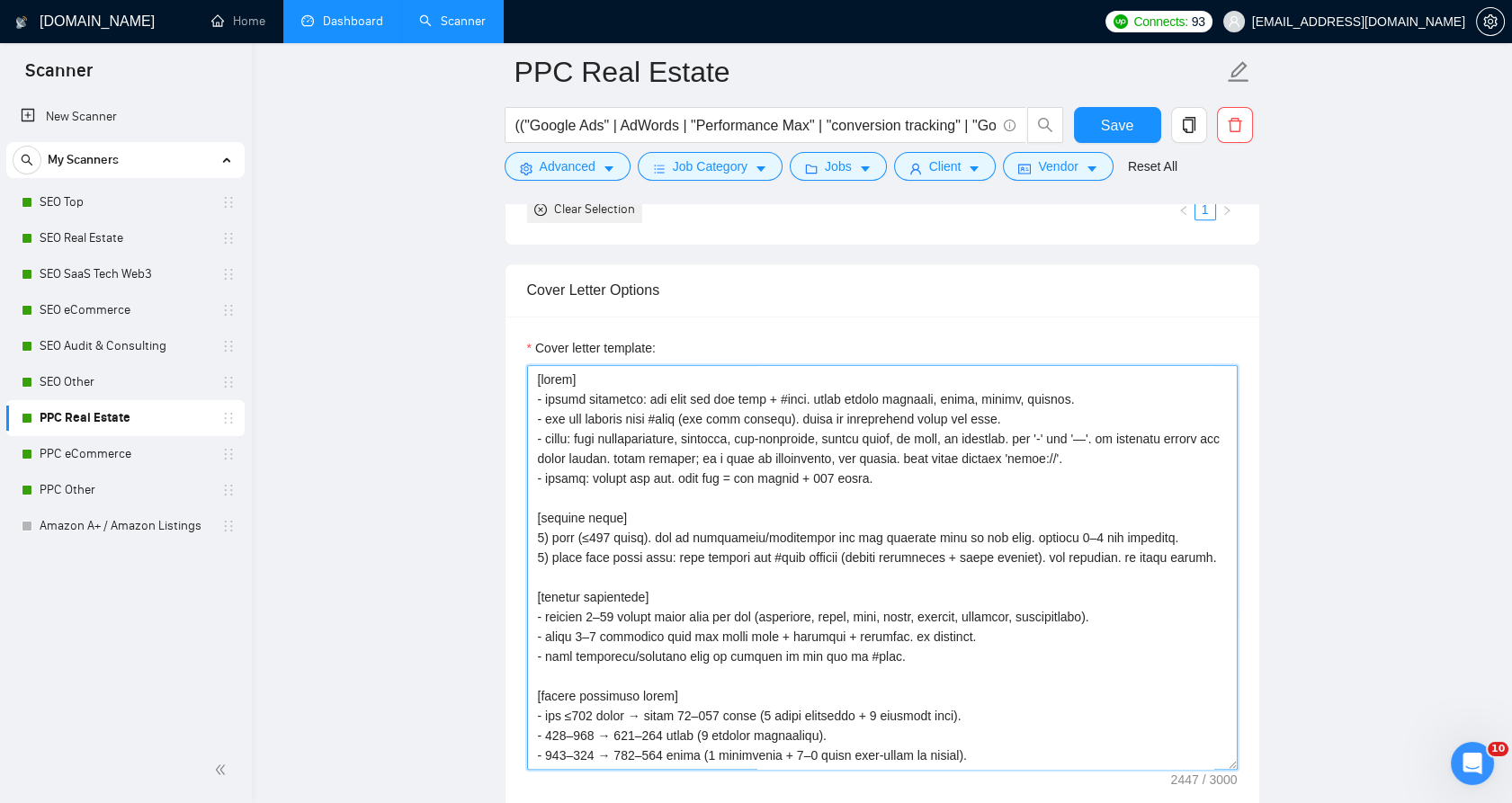
click at [748, 460] on textarea "Cover letter template:" at bounding box center [882, 567] width 710 height 404
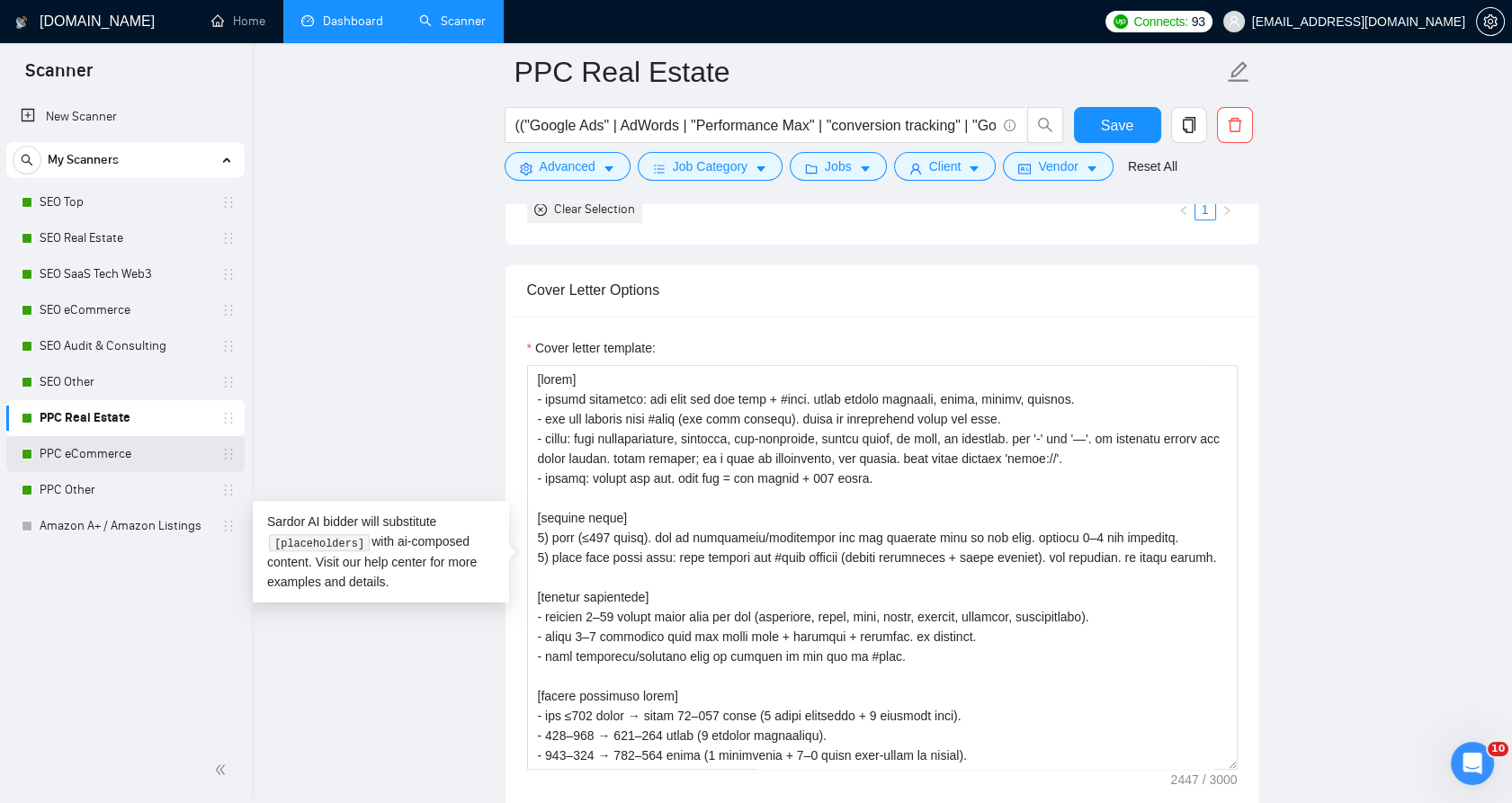
click at [172, 441] on link "PPC eCommerce" at bounding box center [125, 454] width 171 height 36
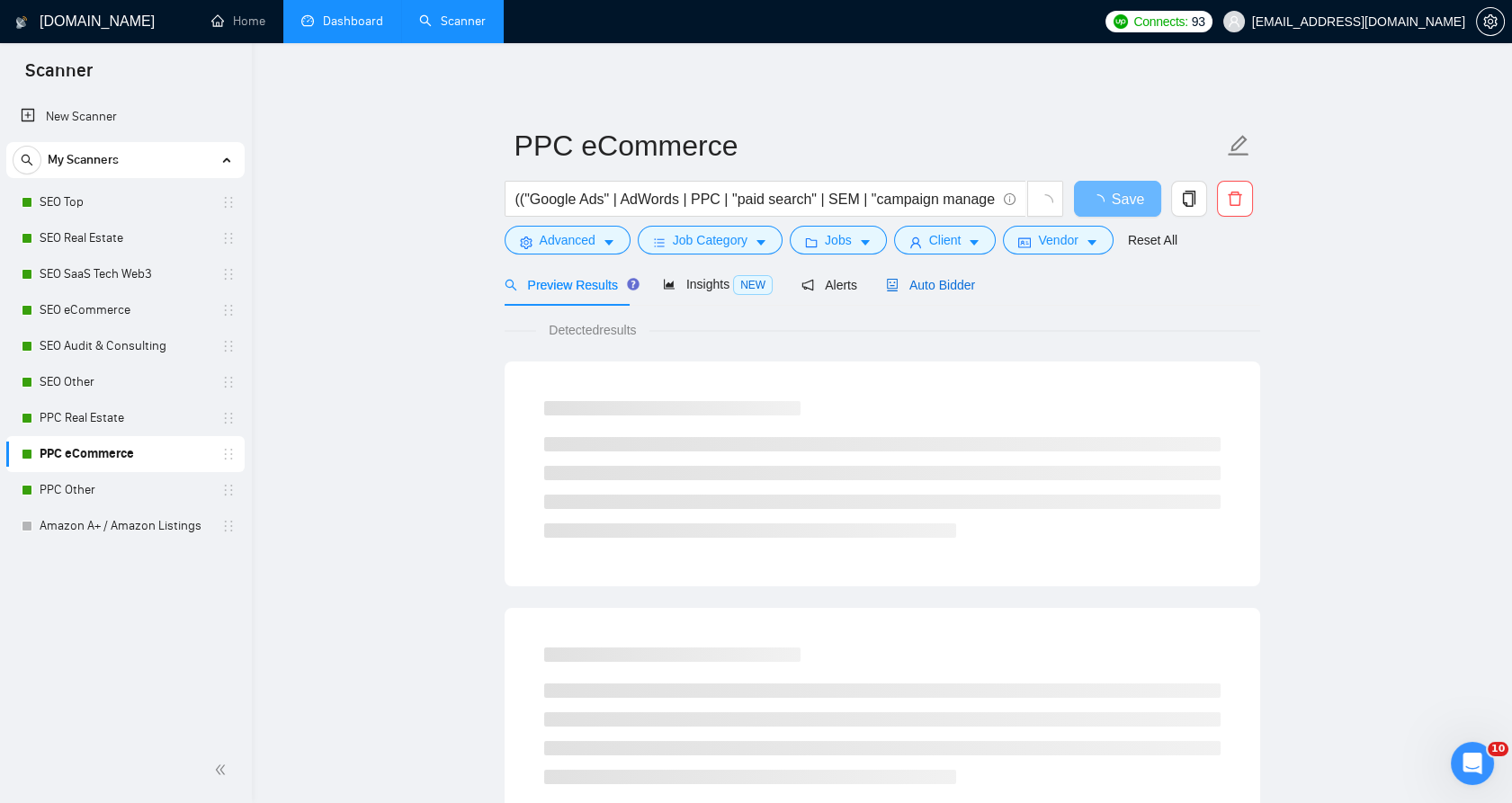
drag, startPoint x: 914, startPoint y: 285, endPoint x: 870, endPoint y: 81, distance: 208.7
click at [915, 284] on span "Auto Bidder" at bounding box center [931, 284] width 89 height 15
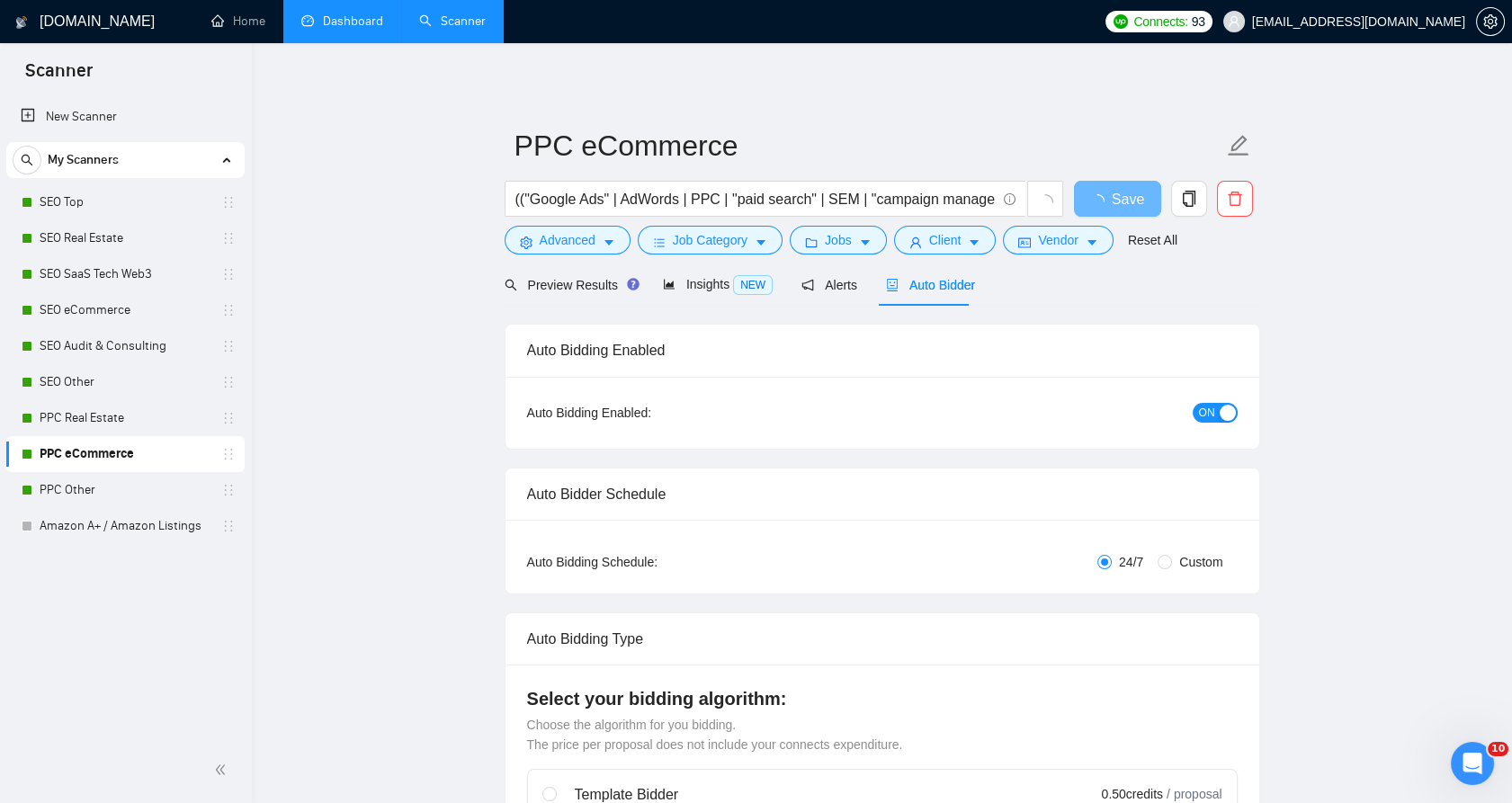
checkbox input "true"
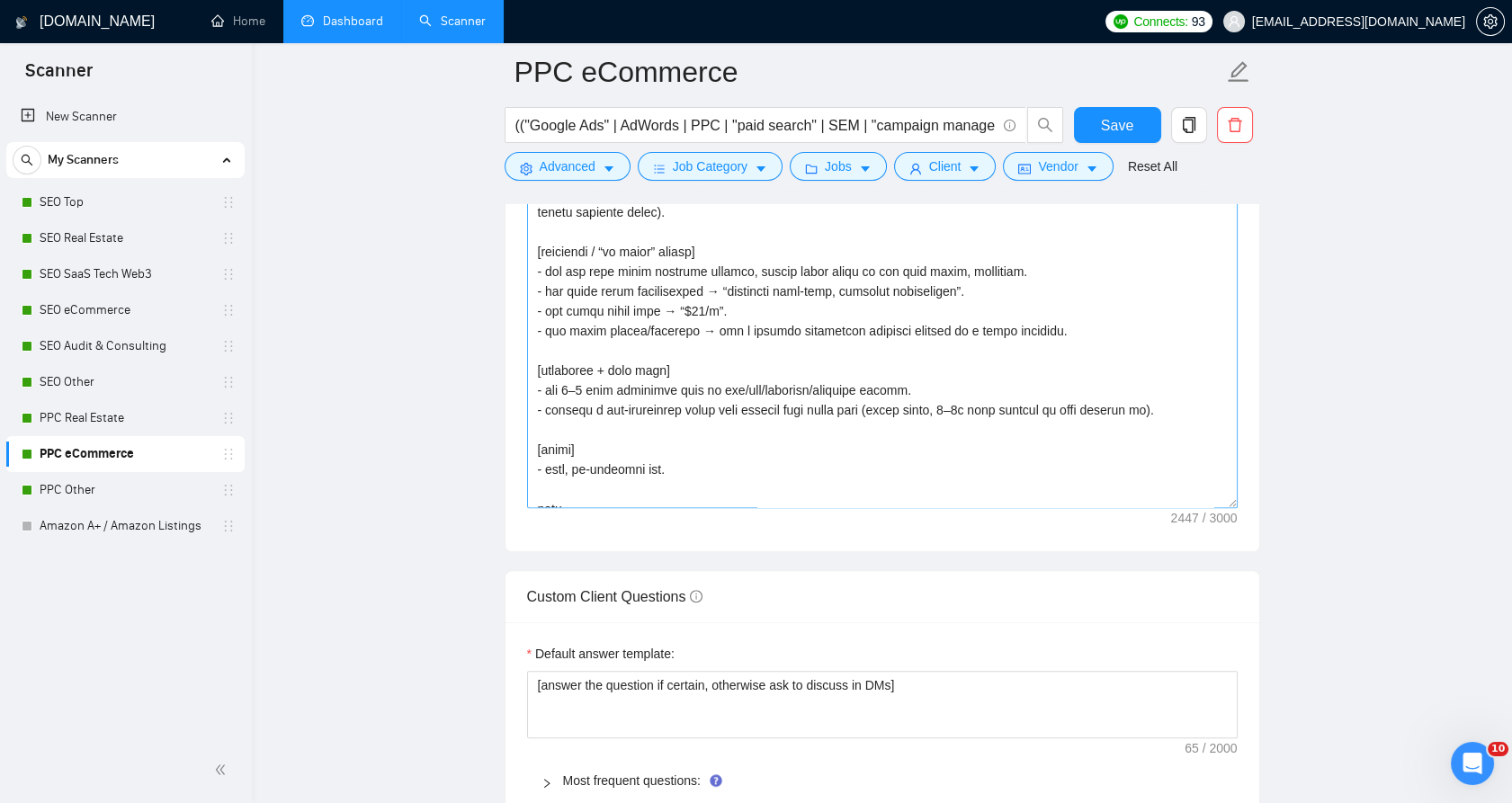
scroll to position [2098, 0]
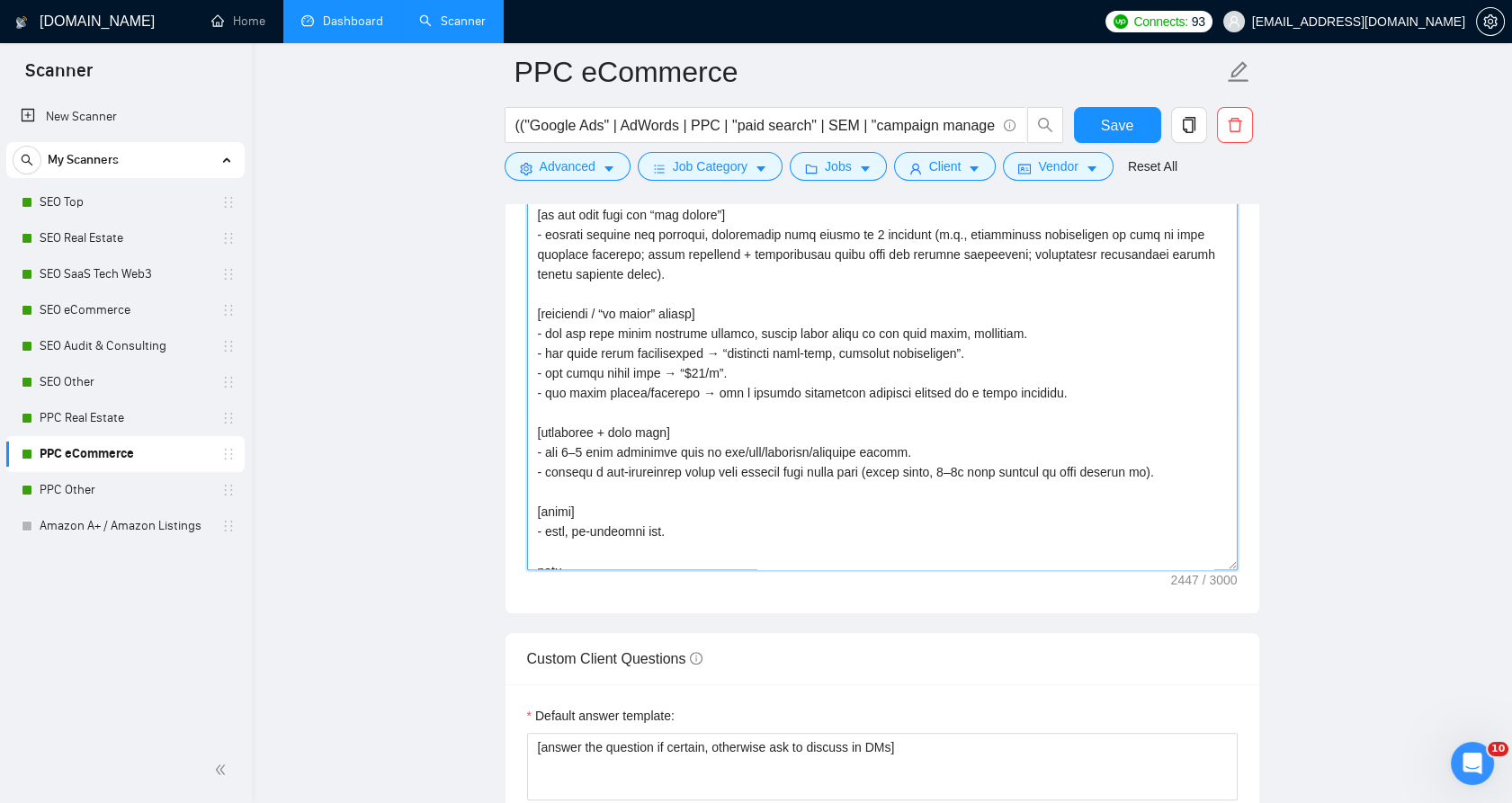
click at [695, 363] on textarea "Cover letter template:" at bounding box center [882, 368] width 710 height 404
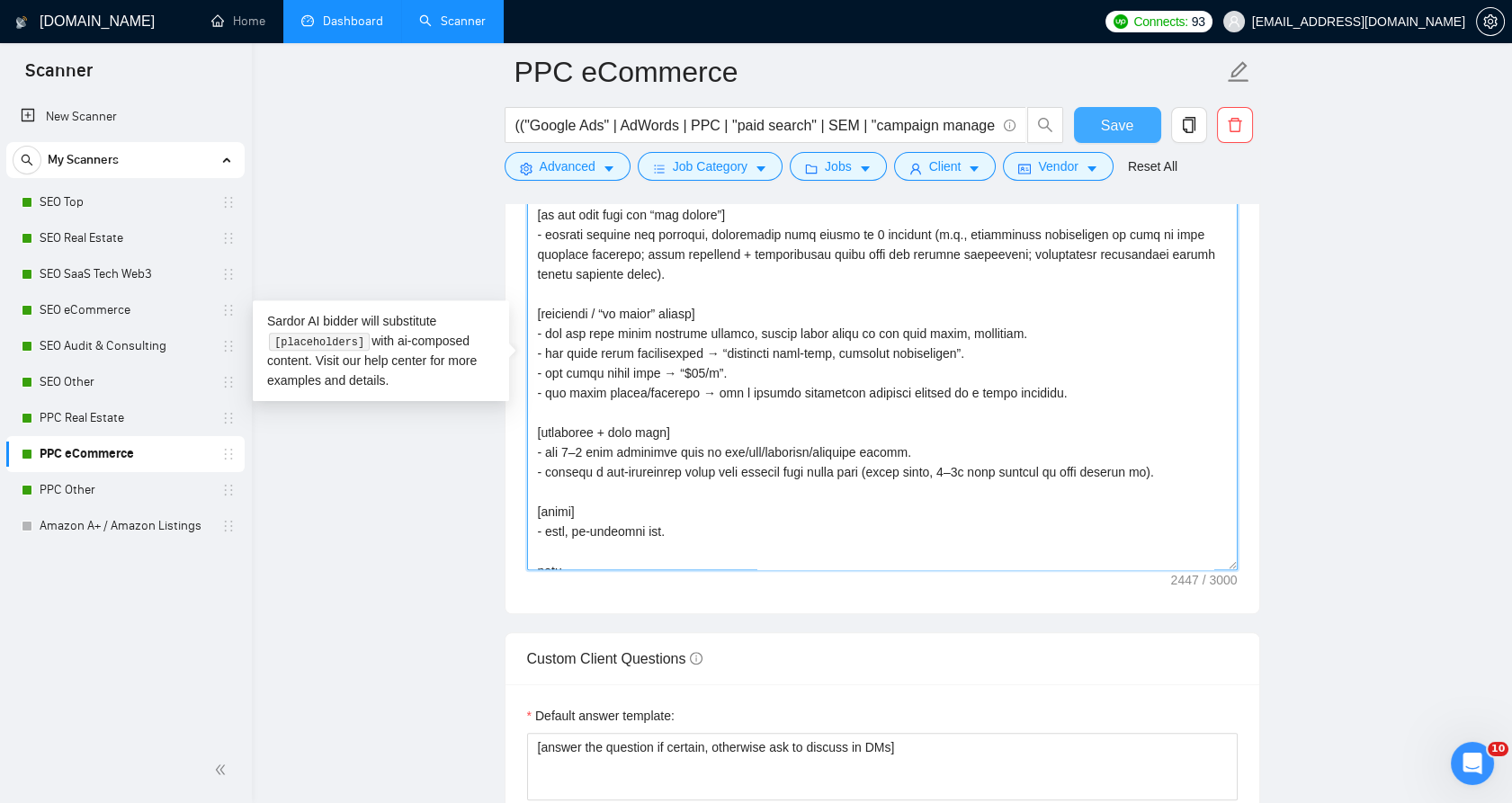
type textarea "[rules] - strict grounding: use only the job post + #refs. never invent project…"
click at [1133, 115] on button "Save" at bounding box center [1117, 125] width 87 height 36
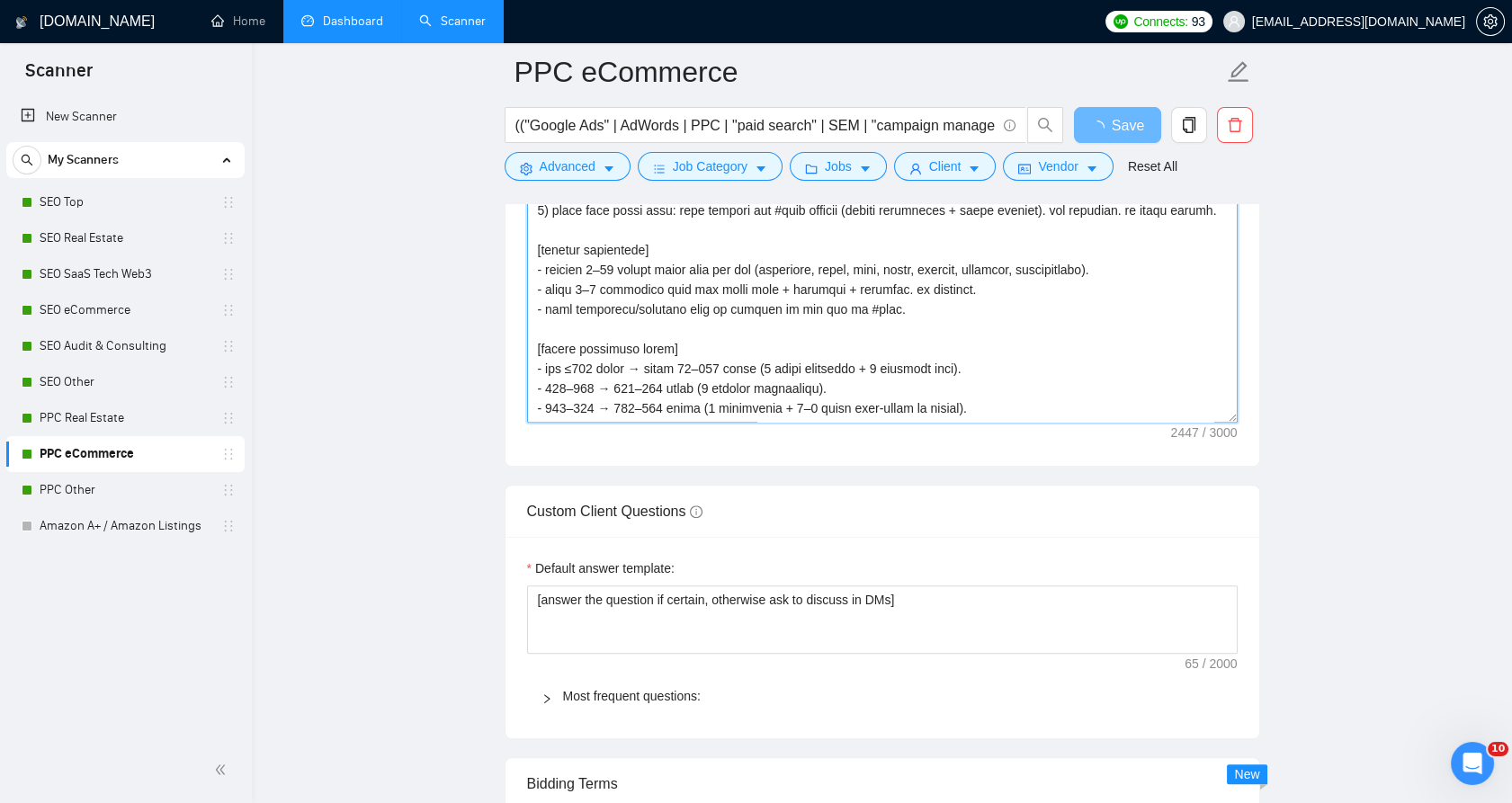
click at [756, 296] on textarea "Cover letter template:" at bounding box center [882, 221] width 710 height 404
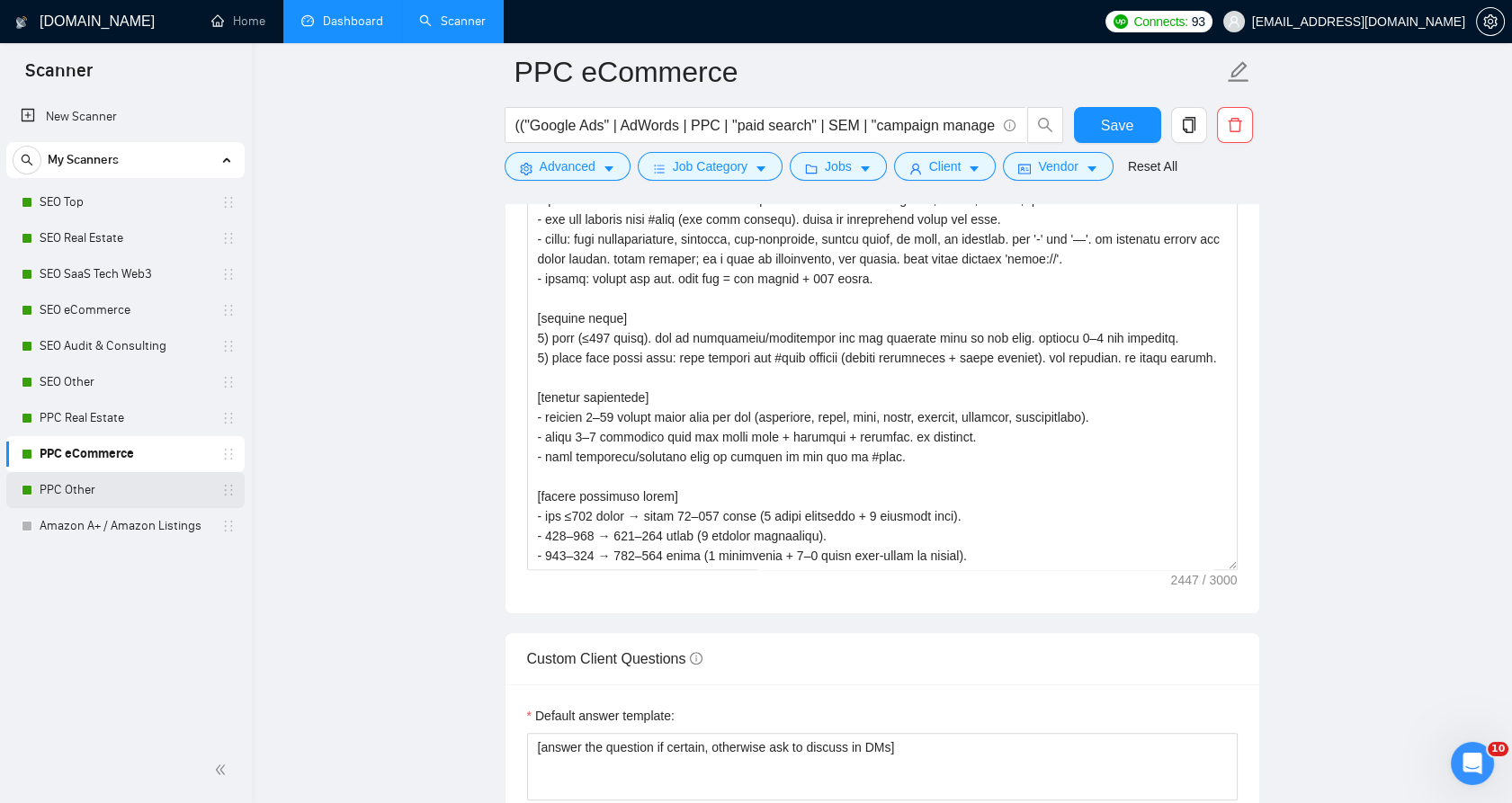
click at [100, 489] on link "PPC Other" at bounding box center [125, 490] width 171 height 36
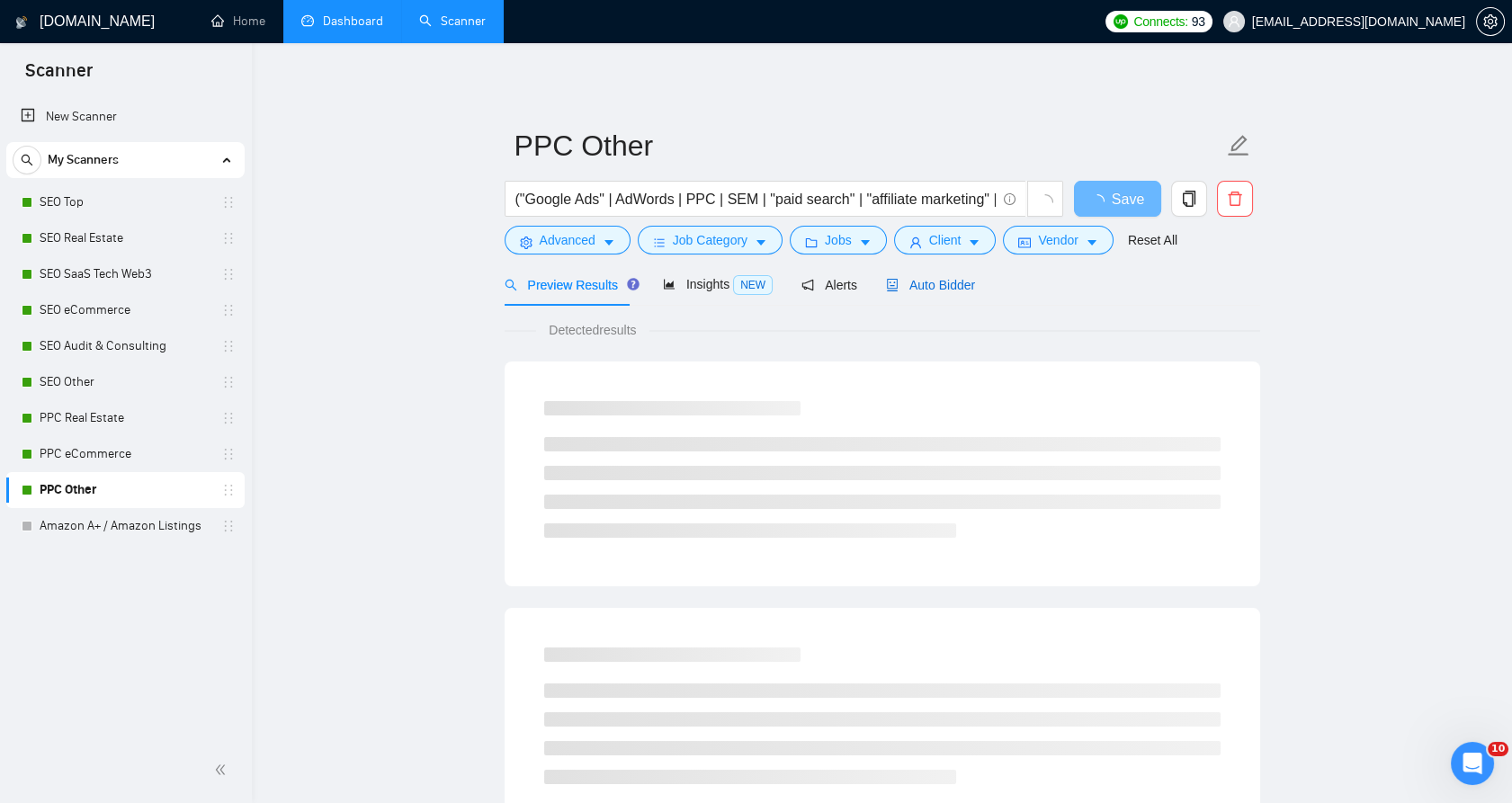
click at [910, 287] on span "Auto Bidder" at bounding box center [931, 284] width 89 height 15
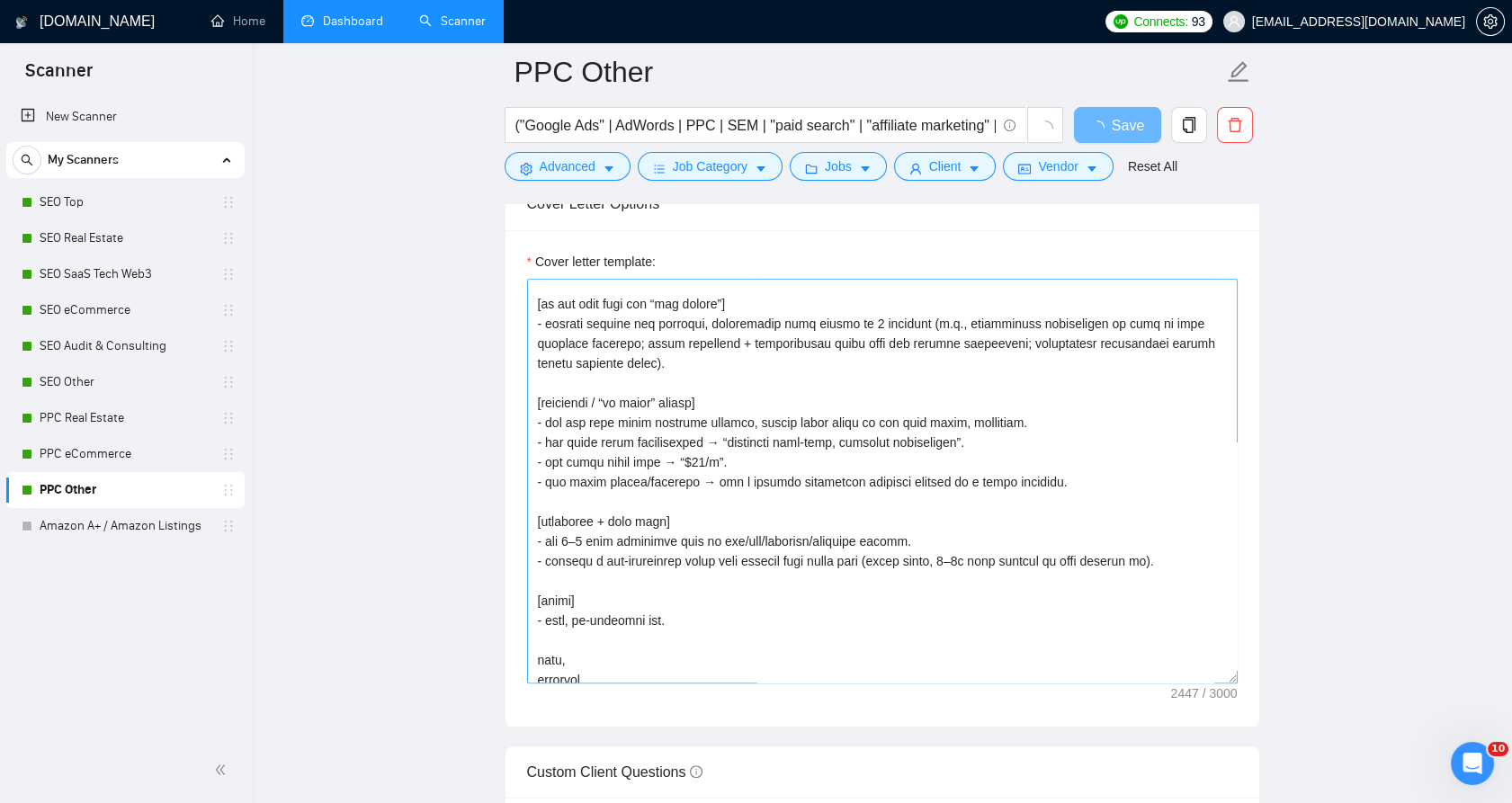
scroll to position [533, 0]
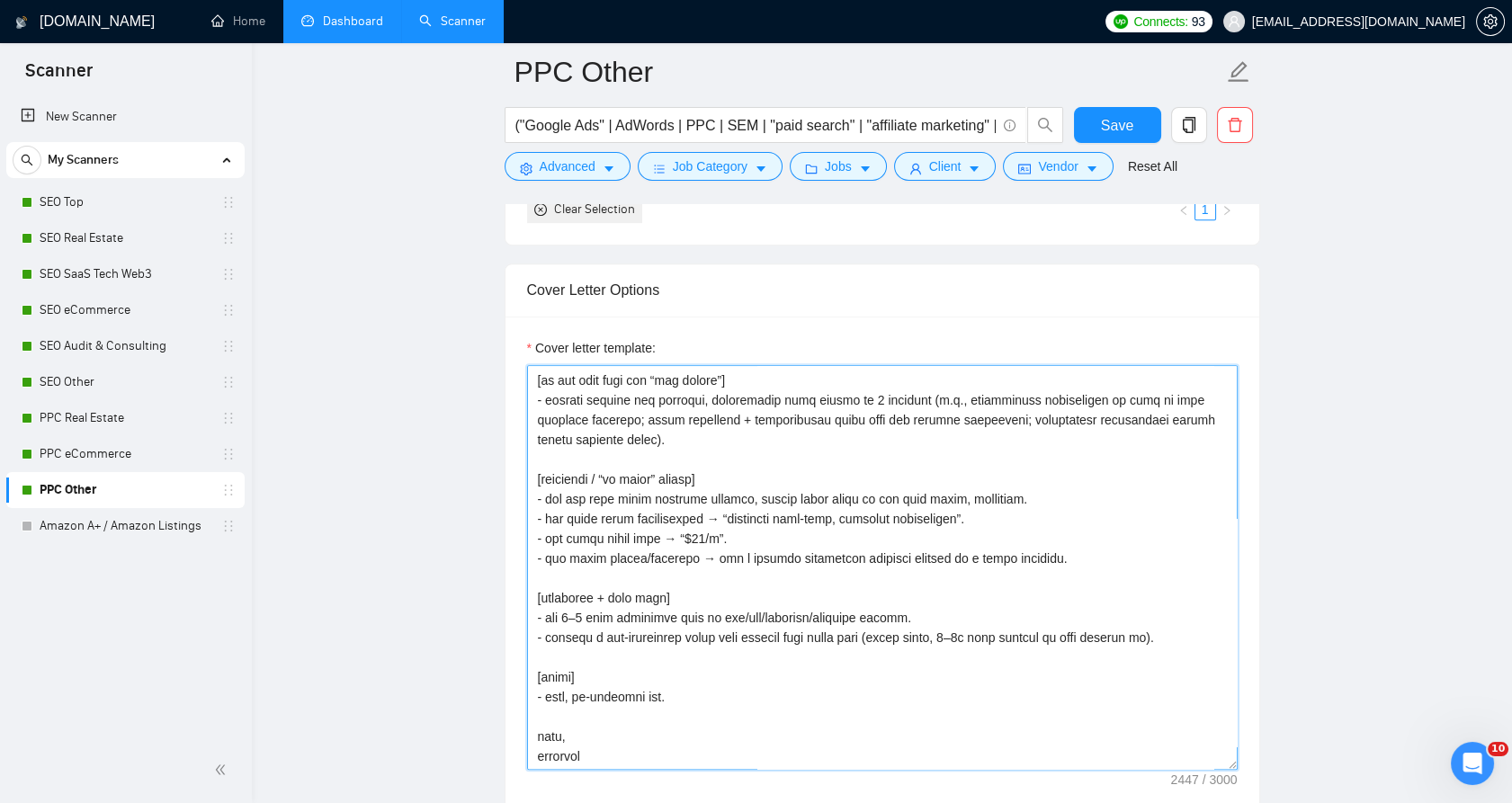
drag, startPoint x: 694, startPoint y: 531, endPoint x: 705, endPoint y: 540, distance: 14.2
click at [692, 532] on textarea "Cover letter template:" at bounding box center [882, 567] width 710 height 404
click at [800, 553] on textarea "Cover letter template:" at bounding box center [882, 567] width 710 height 404
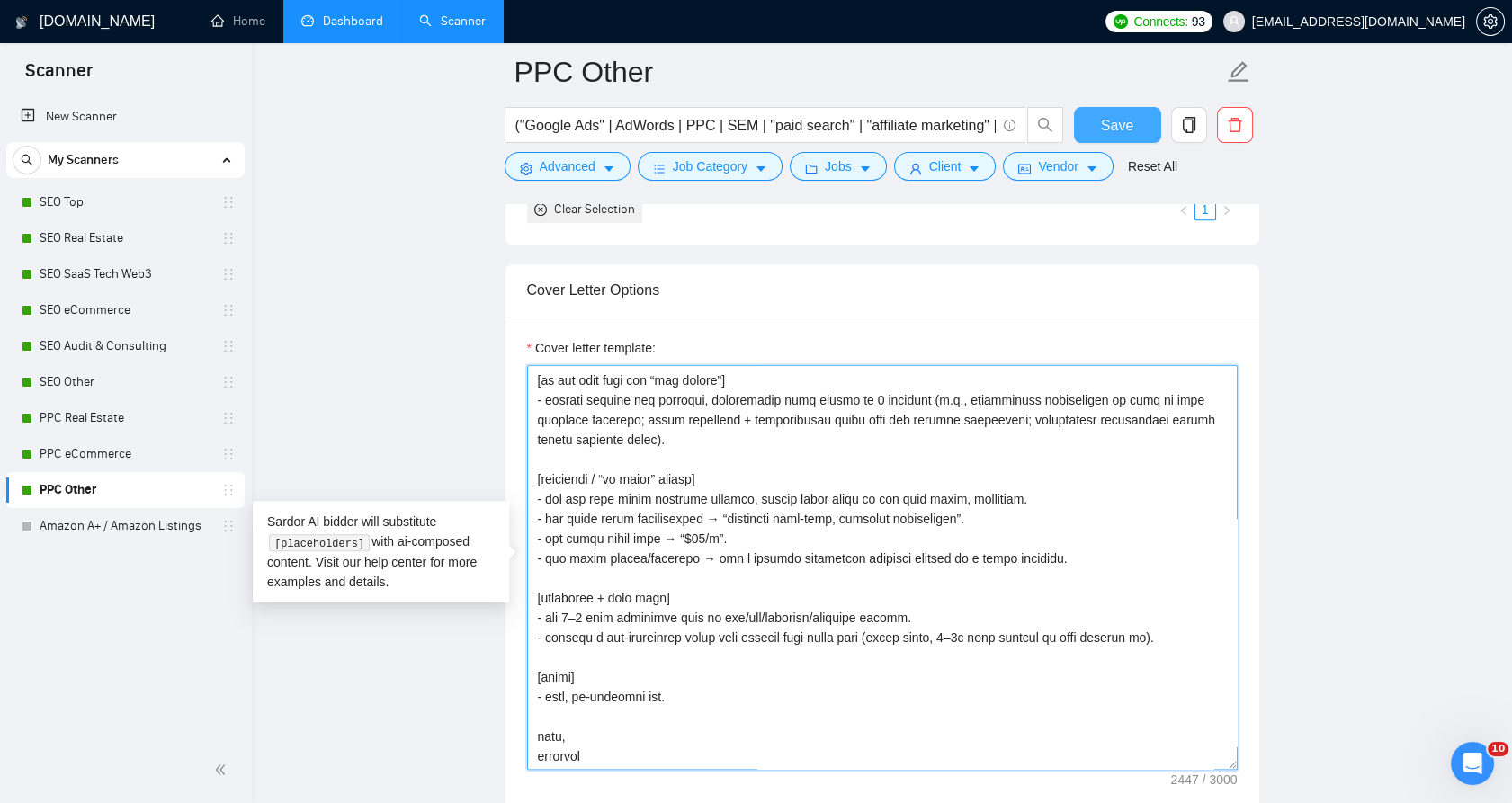
type textarea "[rules] - strict grounding: use only the job post + #refs. never invent project…"
click at [1095, 122] on button "Save" at bounding box center [1117, 125] width 87 height 36
